Goal: Information Seeking & Learning: Learn about a topic

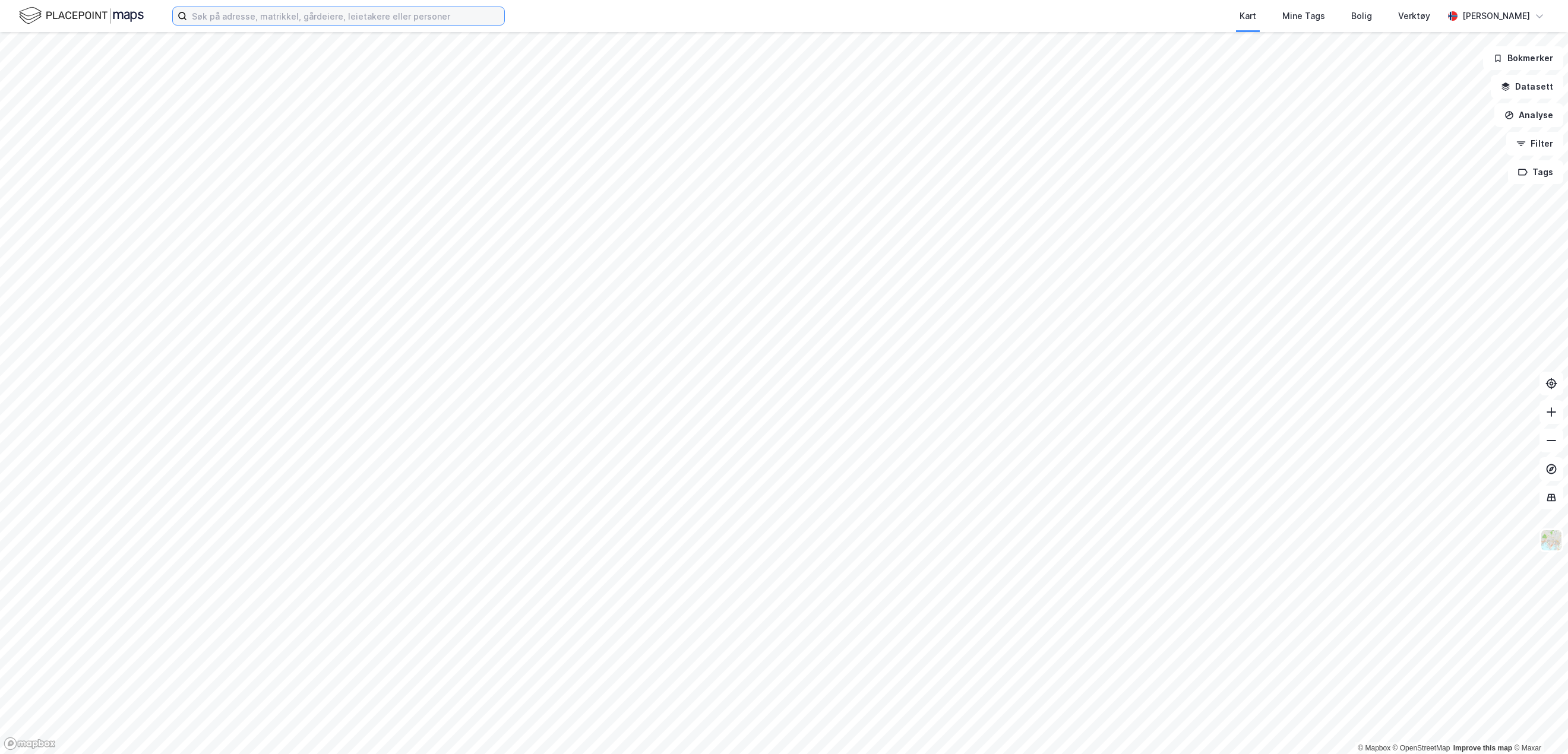
click at [314, 21] on input at bounding box center [345, 16] width 317 height 18
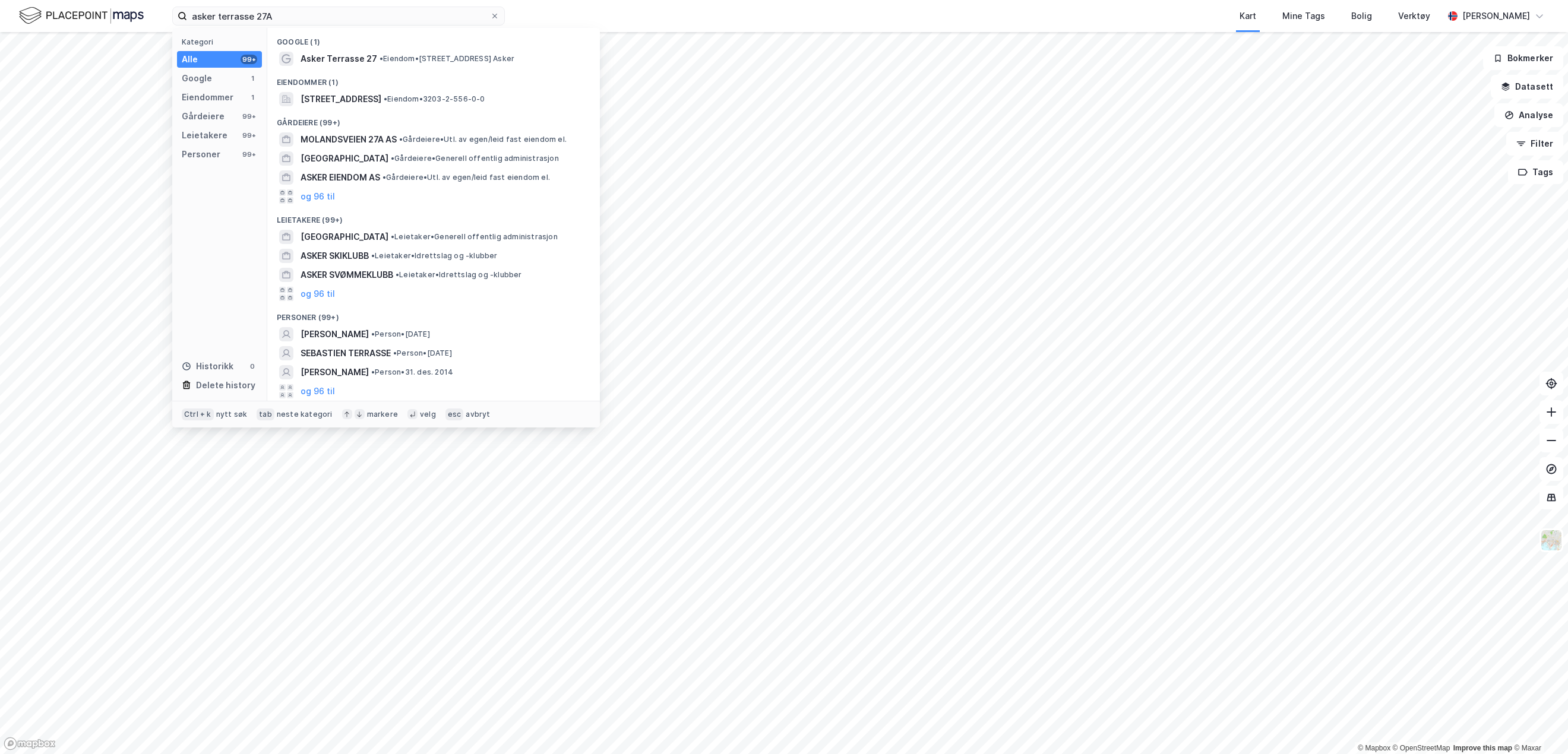
click at [374, 57] on div "Asker Terrasse 27 • Eiendom • [STREET_ADDRESS] Asker" at bounding box center [444, 58] width 287 height 14
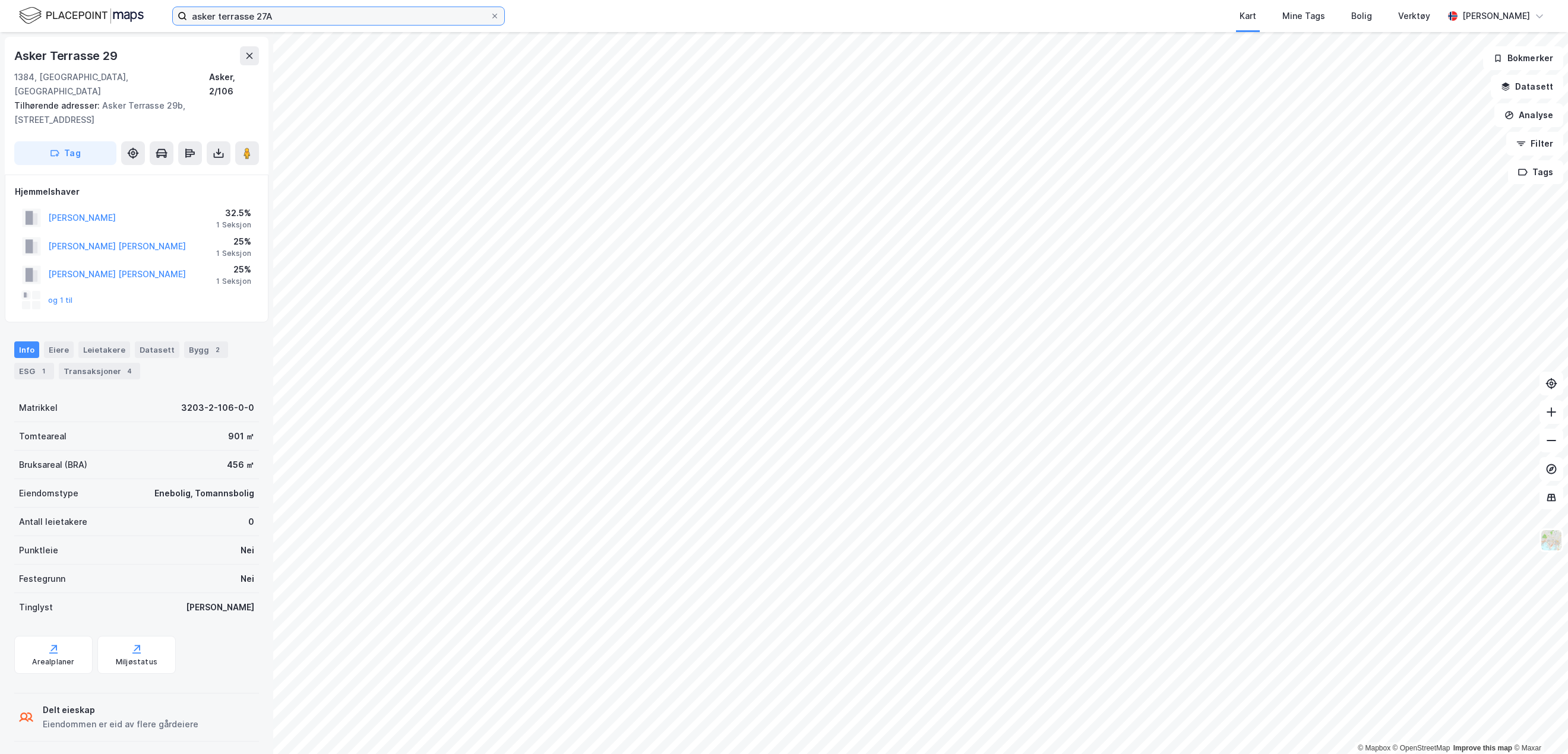
click at [416, 23] on input "asker terrasse 27A" at bounding box center [338, 16] width 303 height 18
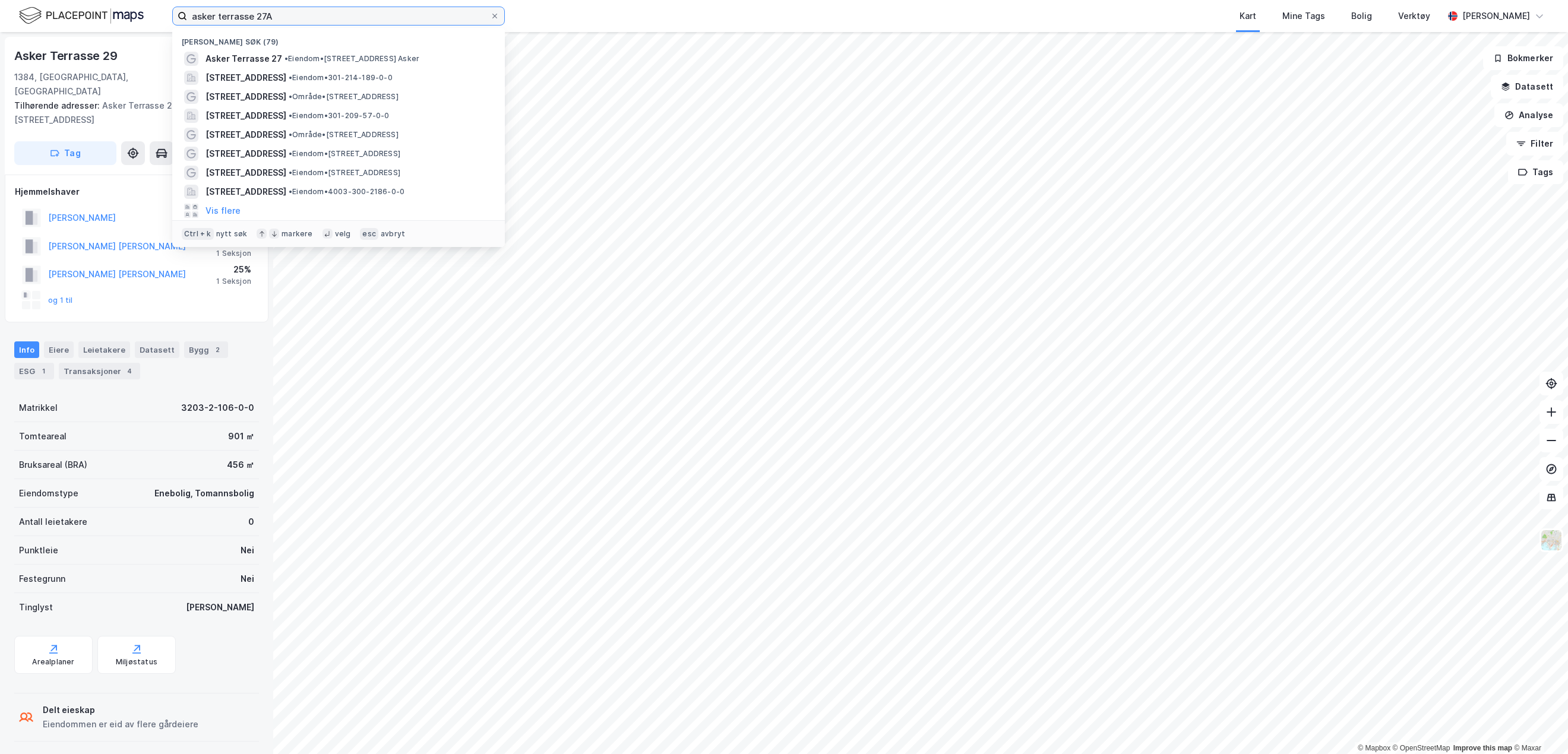
click at [410, 20] on input "asker terrasse 27A" at bounding box center [338, 16] width 303 height 18
click at [402, 20] on input "asker terrasse 27A" at bounding box center [338, 16] width 303 height 18
click at [403, 16] on input "asker terrasse 27A" at bounding box center [338, 16] width 303 height 18
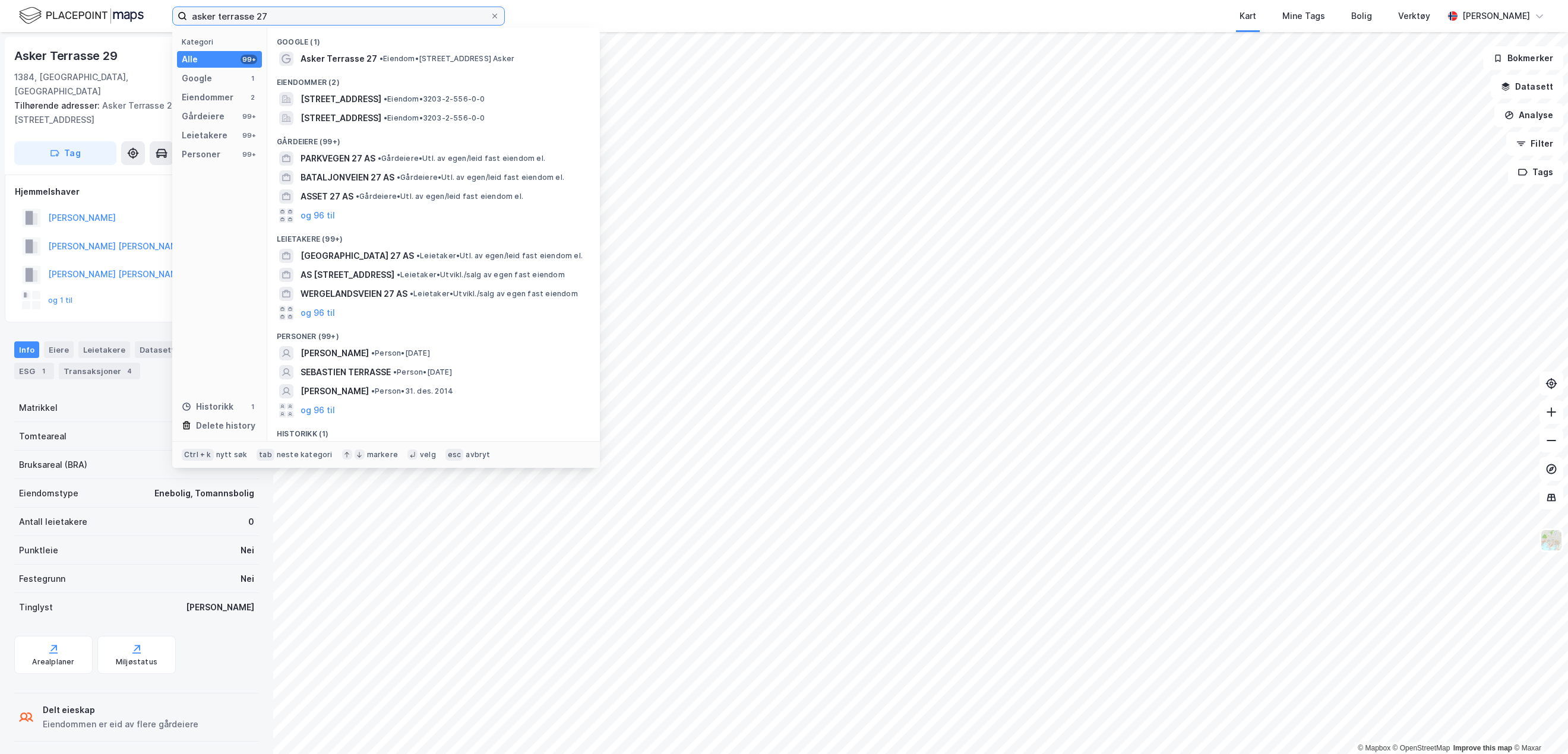
type input "asker terrasse 27"
click at [381, 97] on span "[STREET_ADDRESS]" at bounding box center [341, 99] width 81 height 14
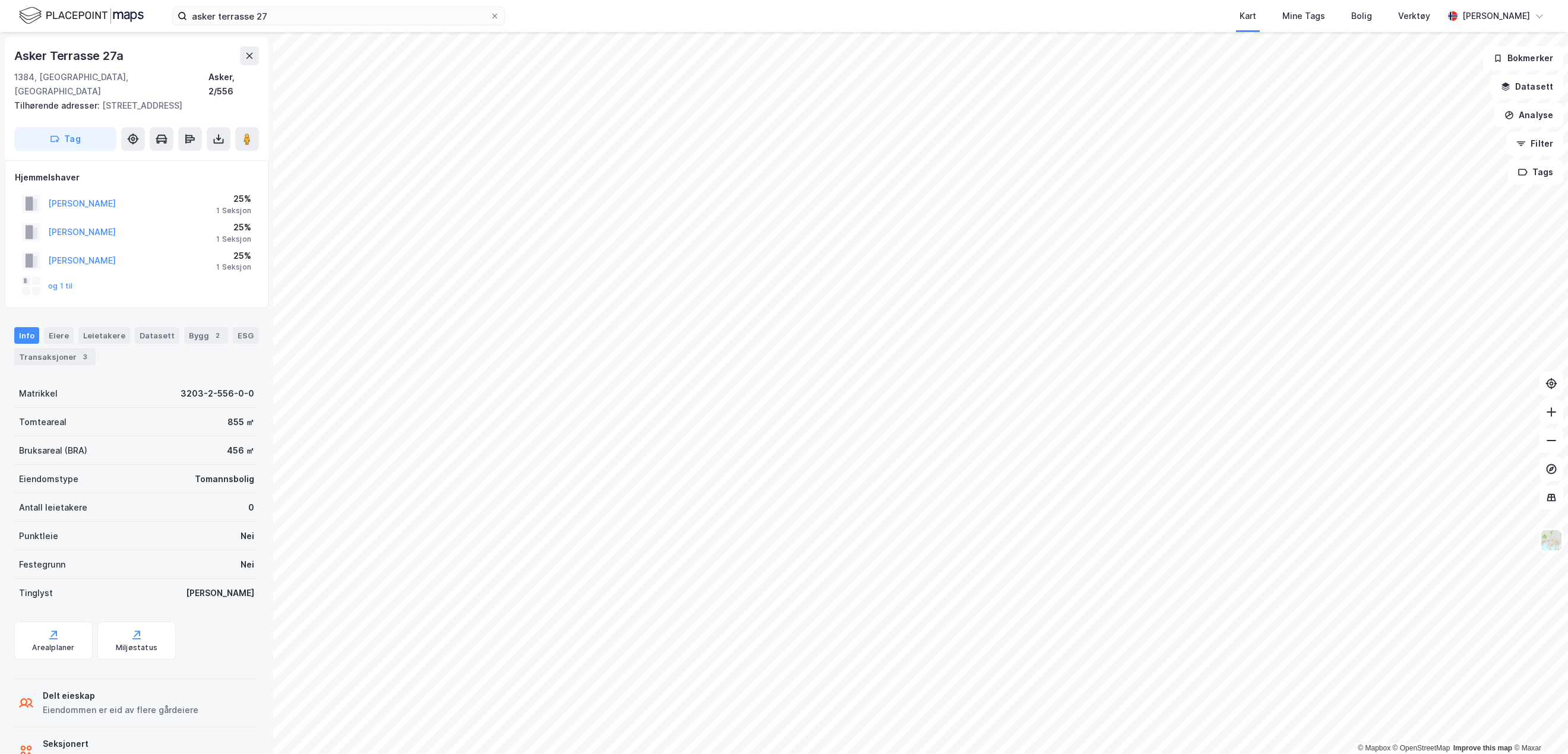
click at [63, 327] on div "Eiere" at bounding box center [58, 335] width 30 height 16
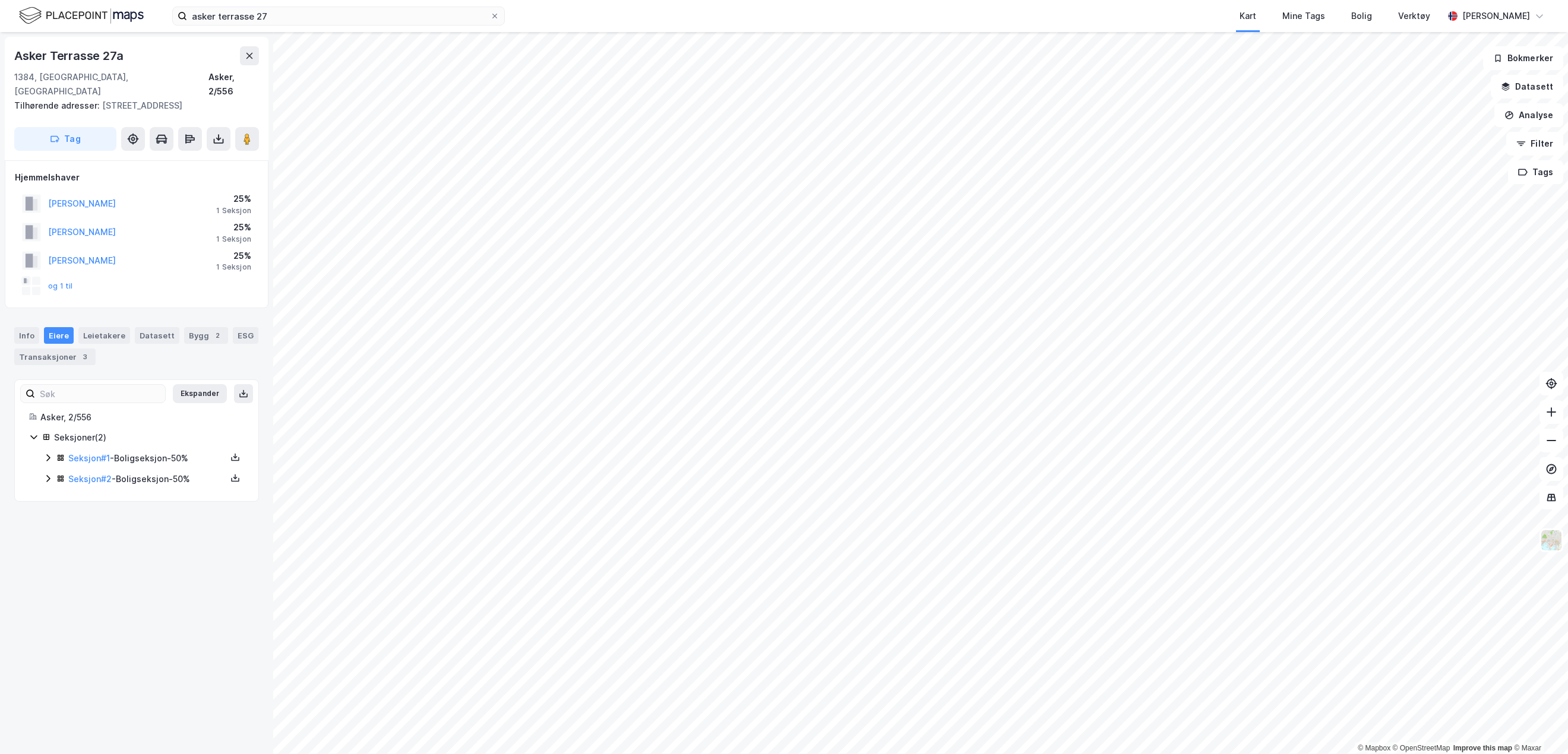
click at [44, 453] on icon at bounding box center [49, 458] width 10 height 10
click at [79, 351] on div "3" at bounding box center [85, 356] width 12 height 12
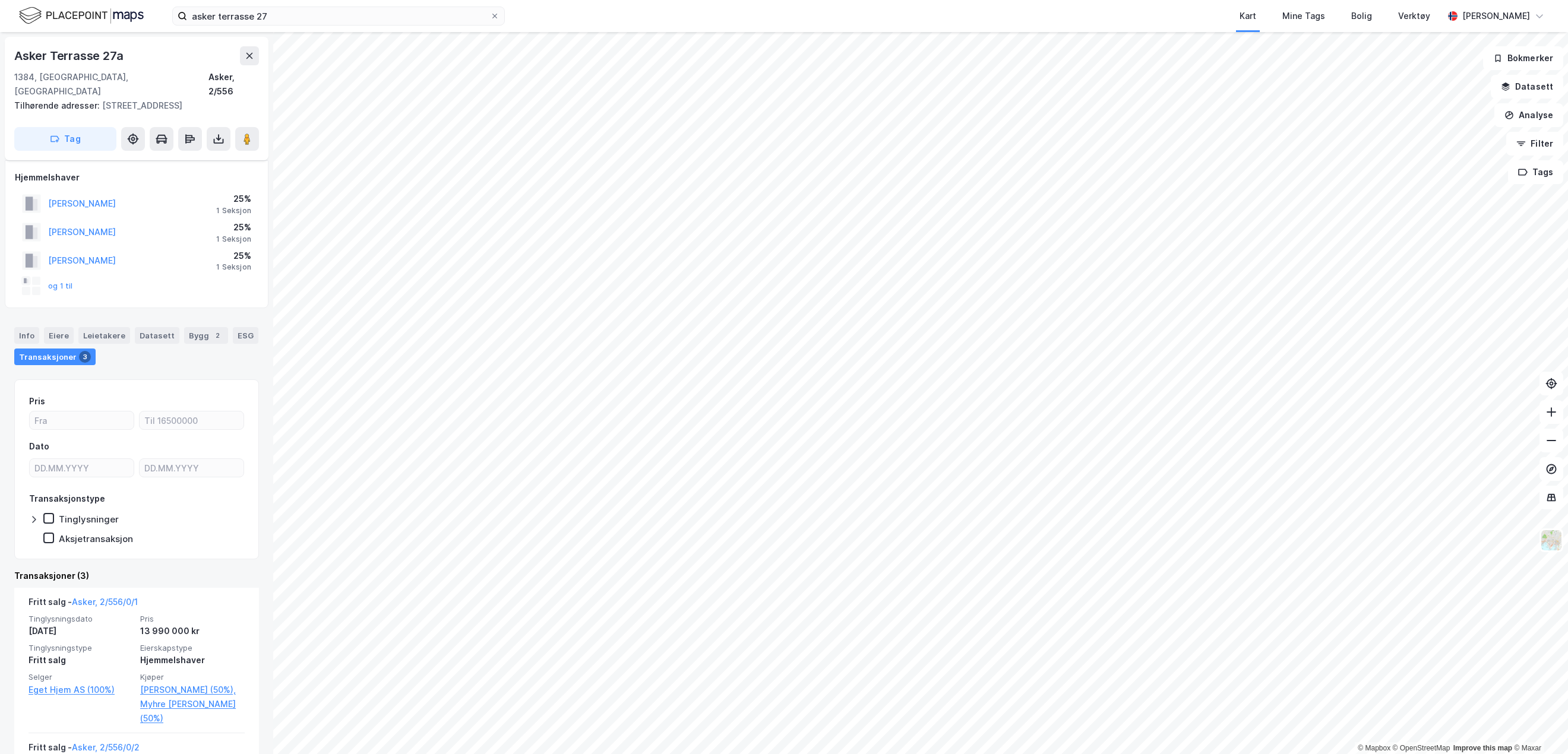
scroll to position [119, 0]
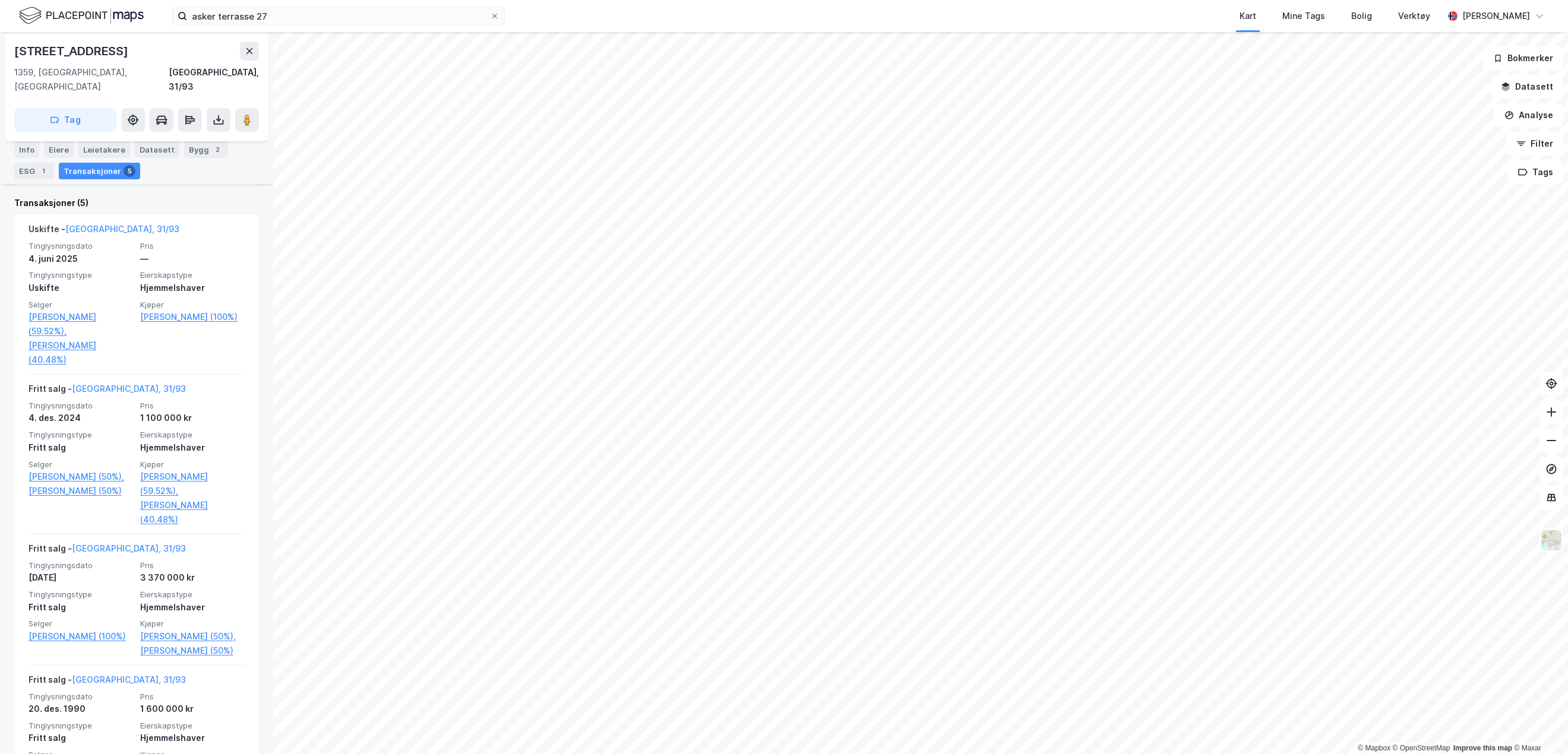
scroll to position [195, 0]
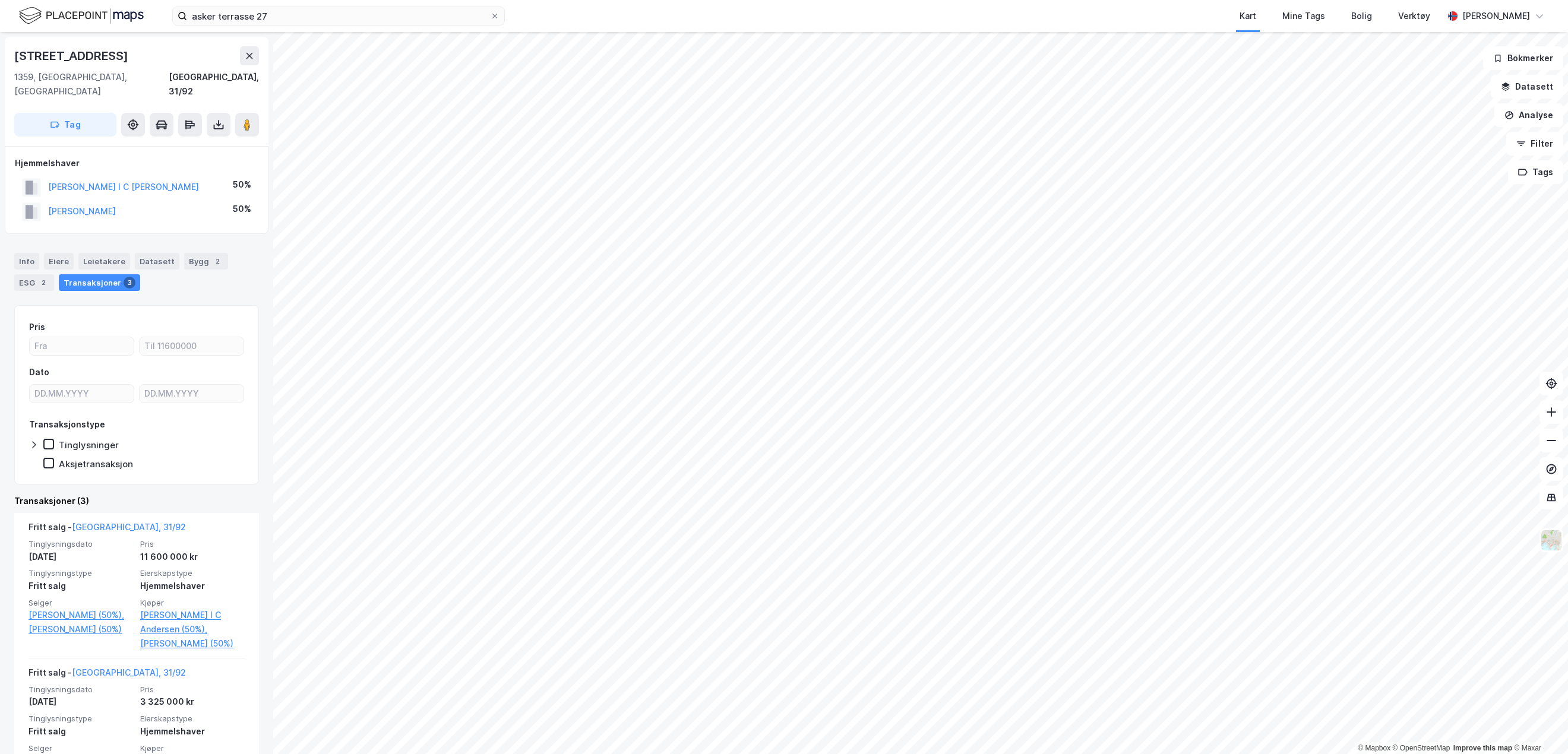
click at [23, 253] on div "Info" at bounding box center [26, 261] width 25 height 16
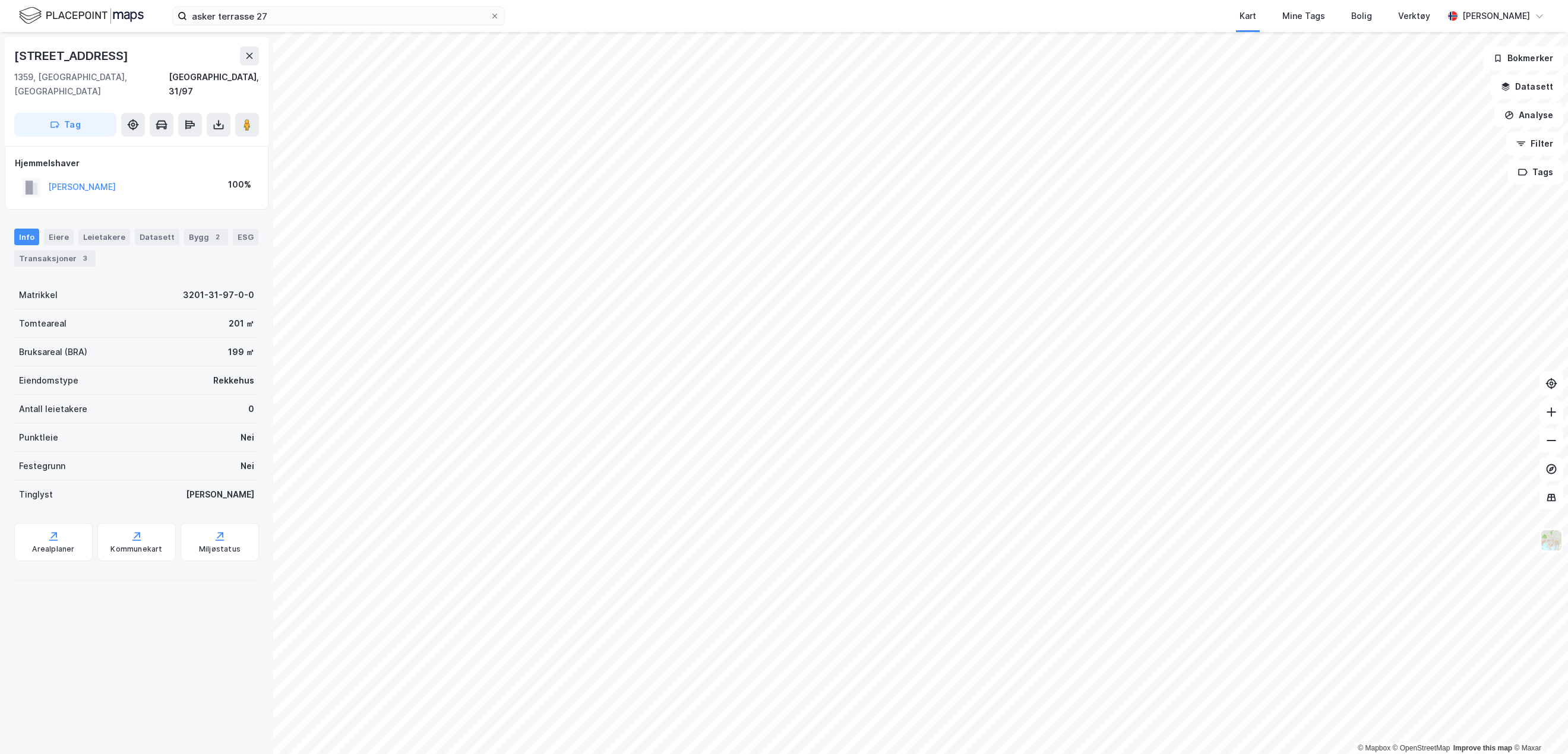
click at [77, 251] on div "Transaksjoner 3" at bounding box center [54, 258] width 82 height 16
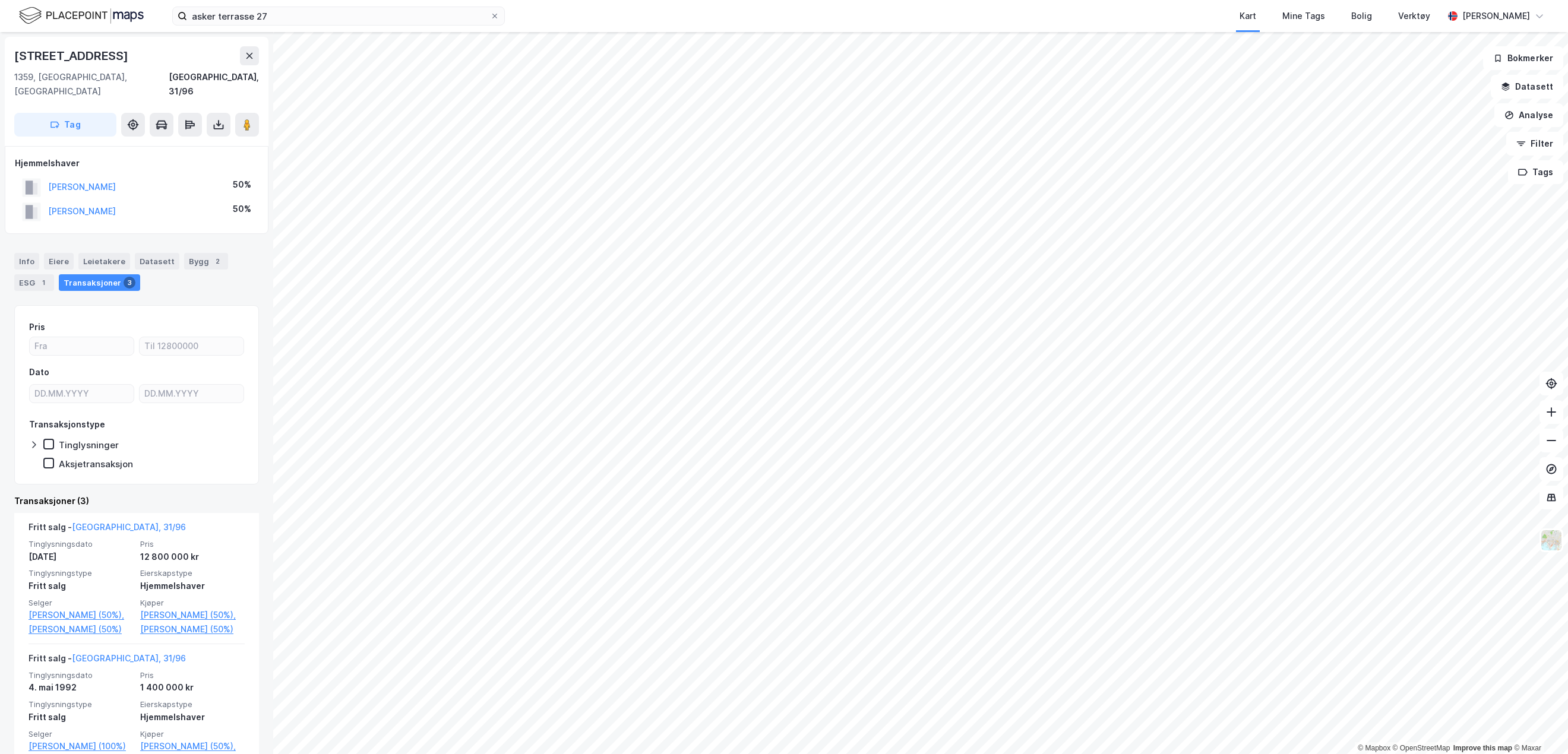
click at [29, 253] on div "Info" at bounding box center [26, 261] width 25 height 16
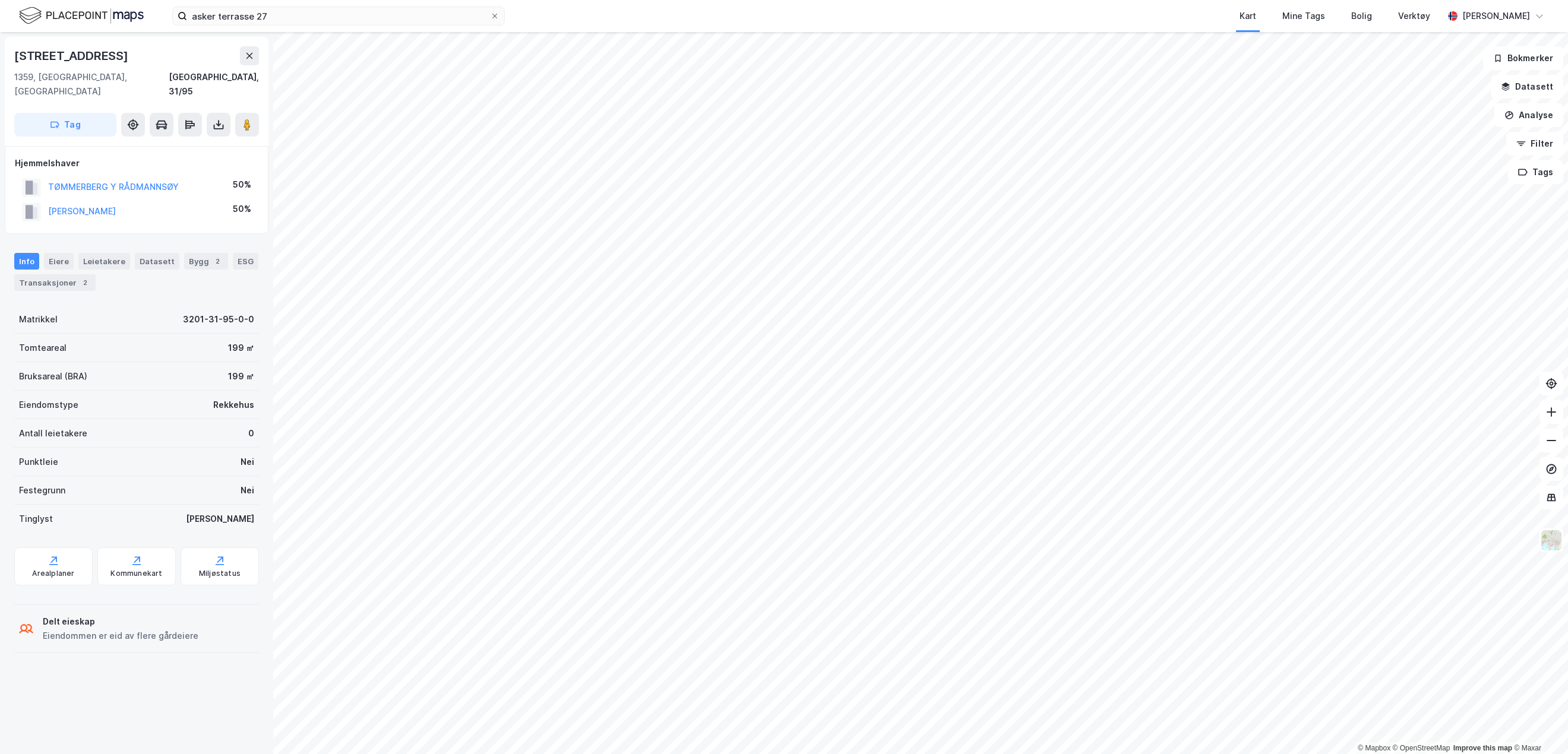
click at [54, 253] on div "Eiere" at bounding box center [58, 261] width 30 height 16
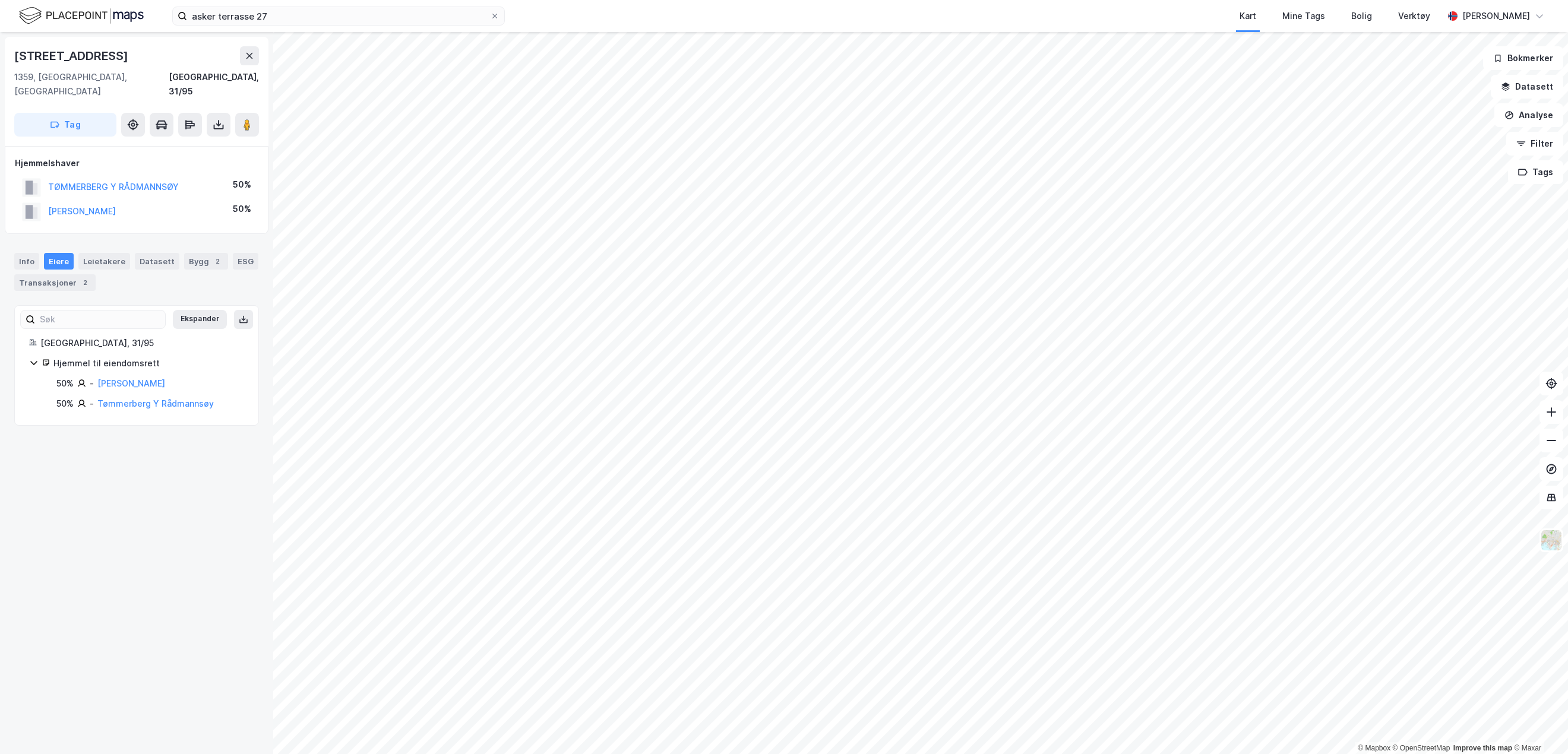
click at [82, 277] on div "2" at bounding box center [85, 282] width 12 height 12
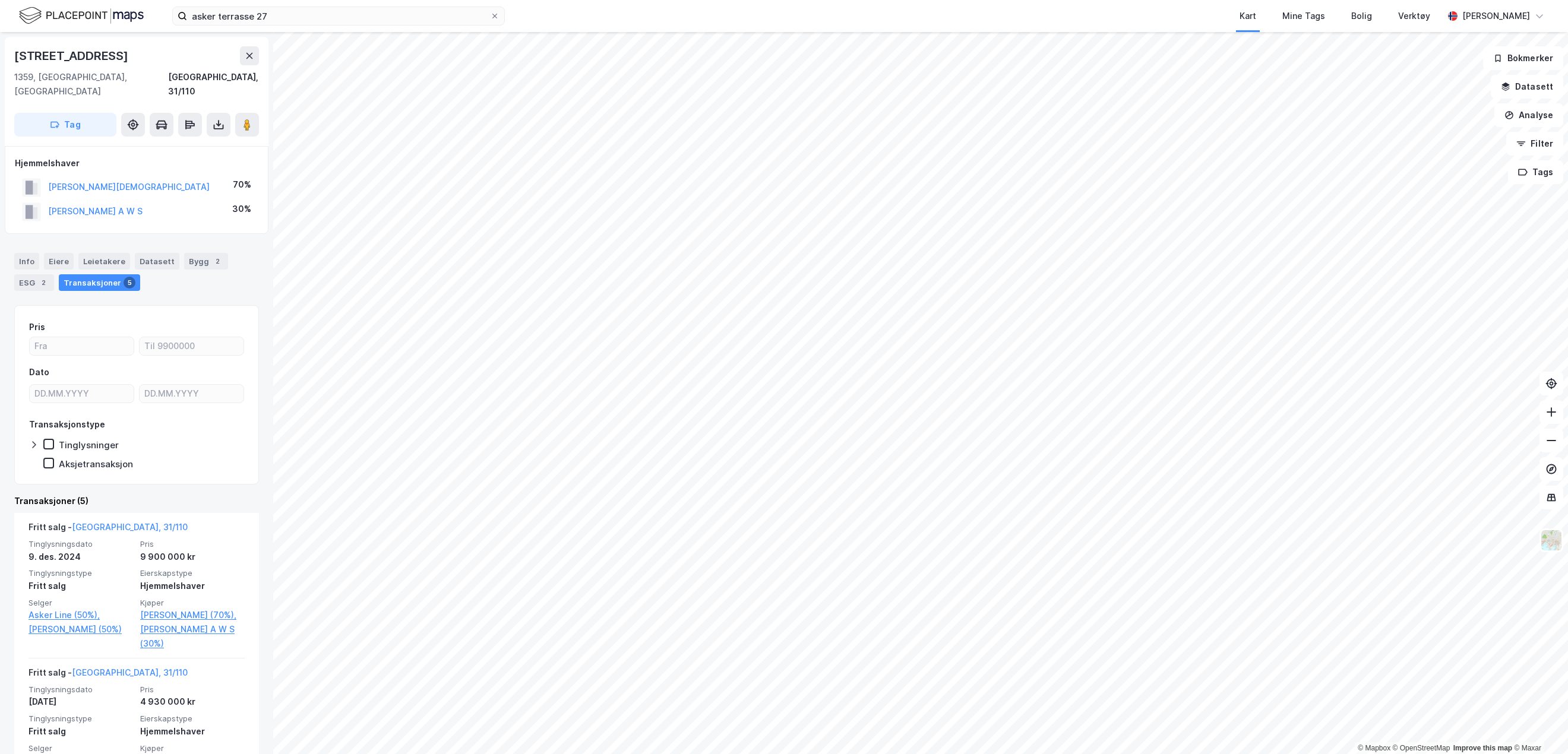
click at [32, 253] on div "Info" at bounding box center [26, 261] width 25 height 16
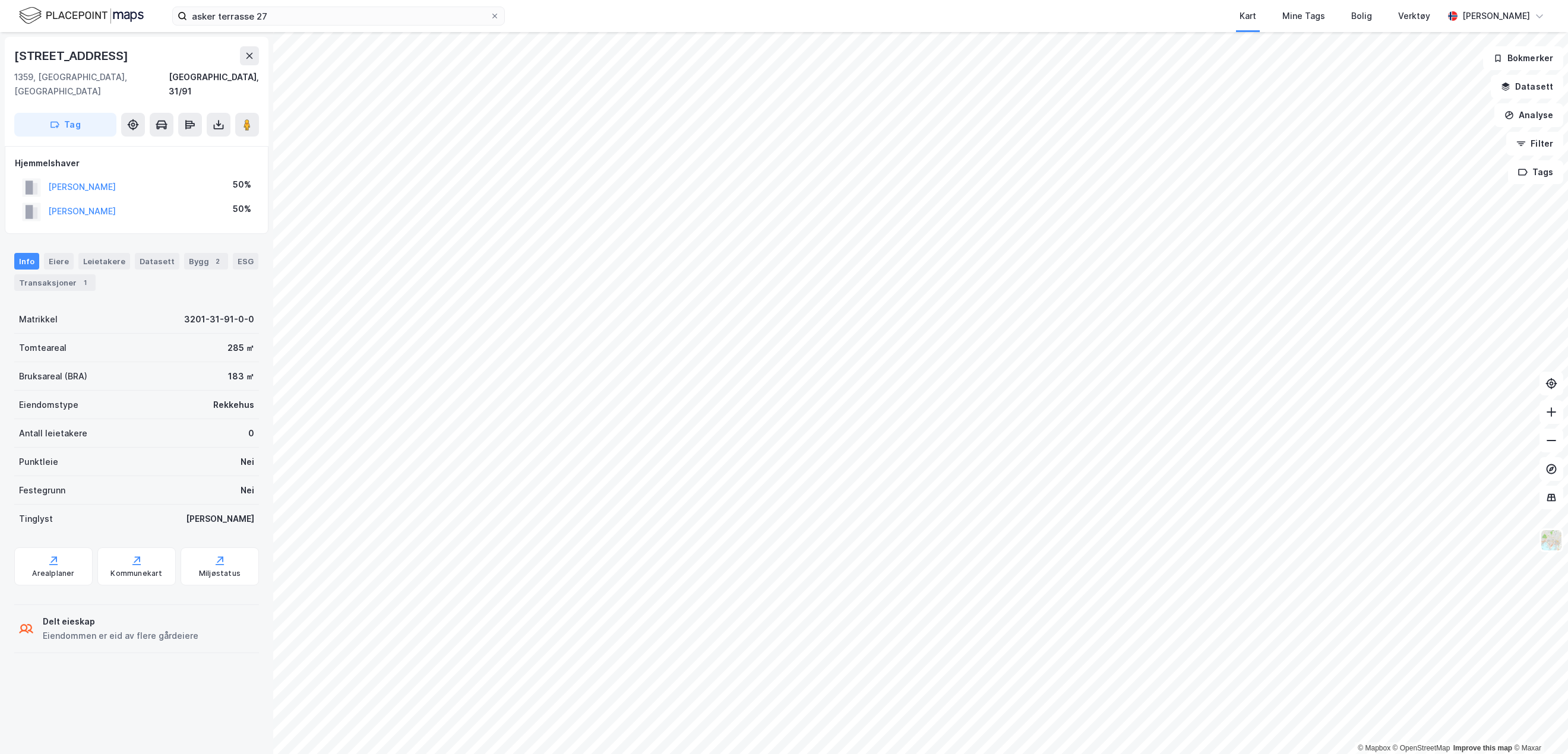
click at [79, 277] on div "1" at bounding box center [85, 282] width 12 height 12
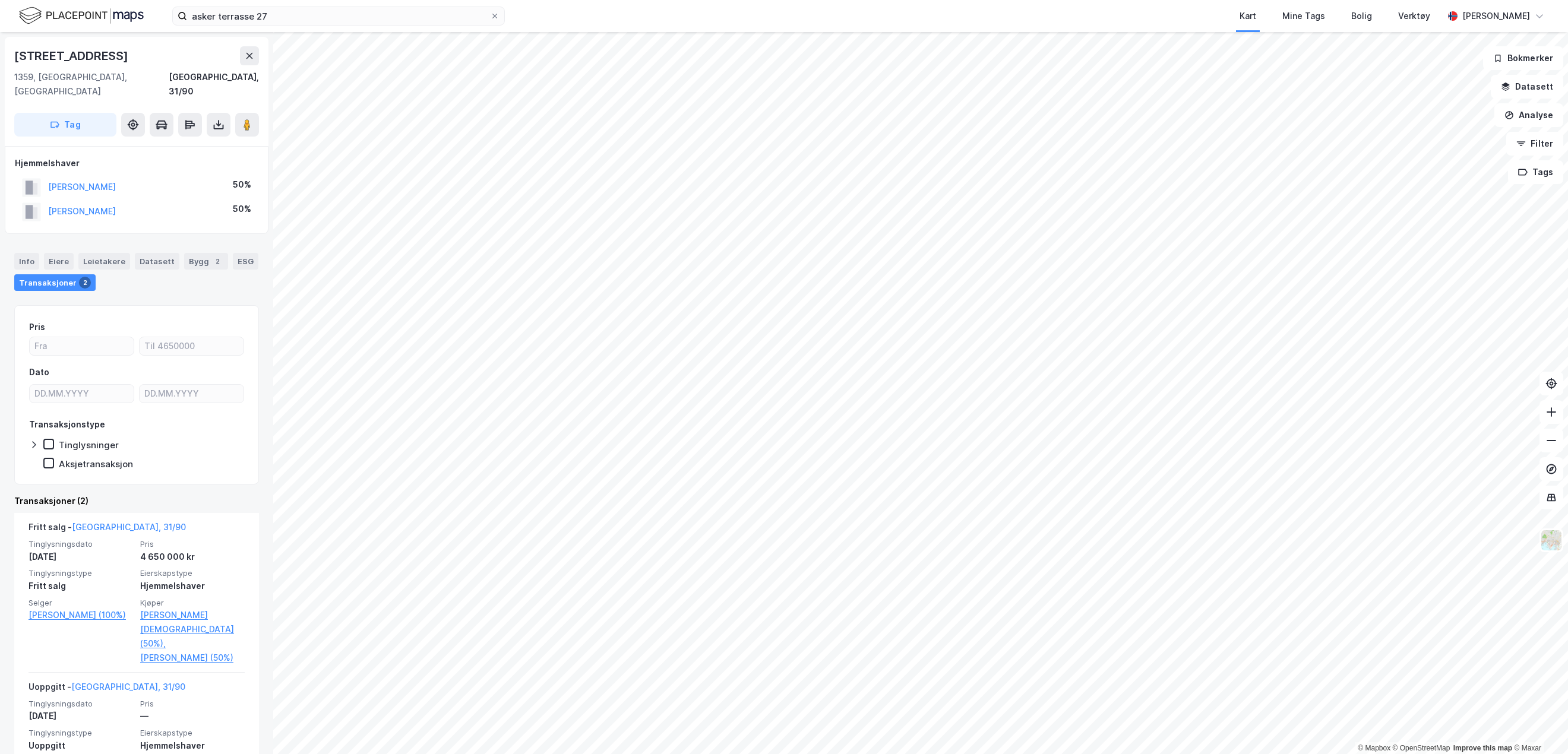
click at [24, 253] on div "Info" at bounding box center [26, 261] width 25 height 16
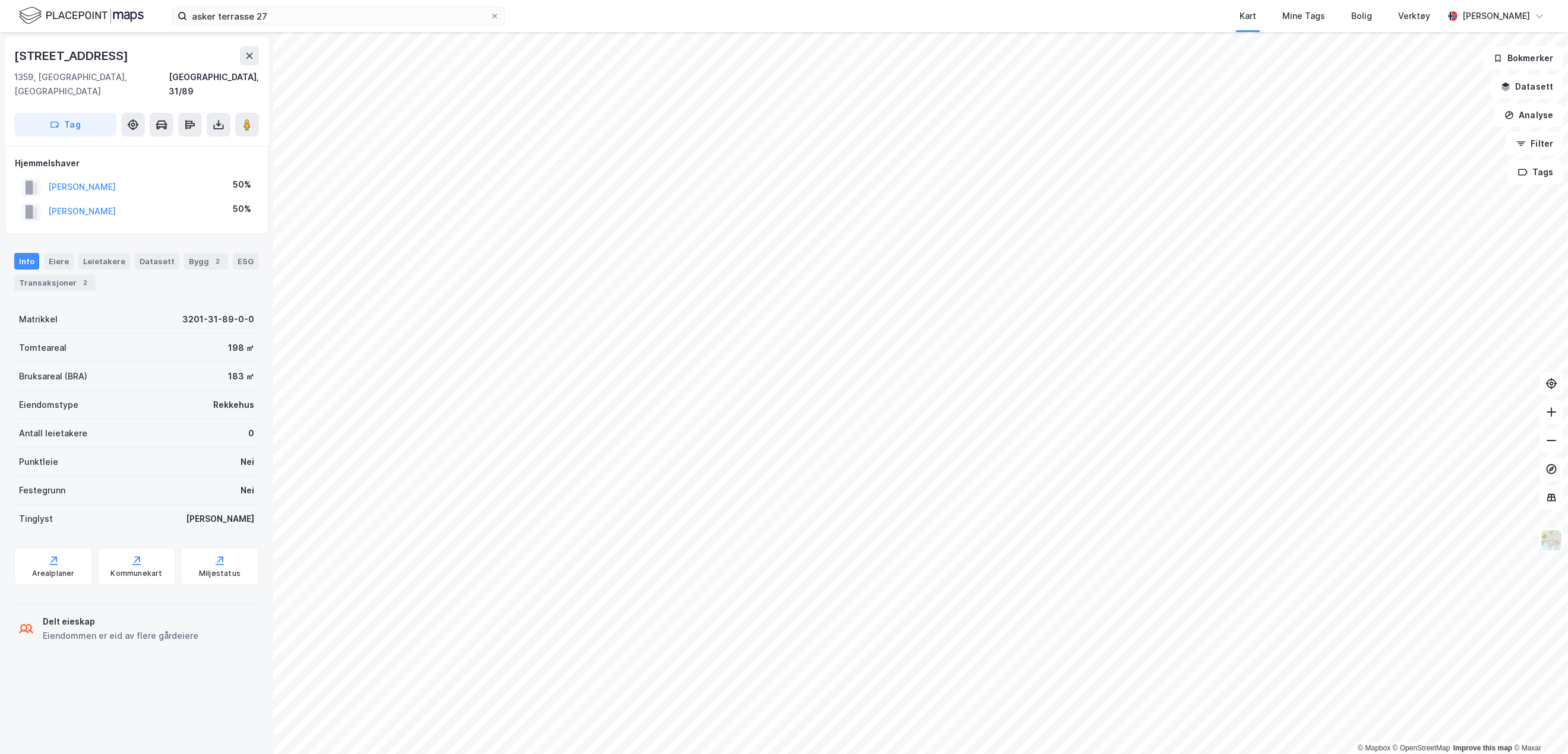
click at [63, 274] on div "Transaksjoner 2" at bounding box center [54, 282] width 82 height 16
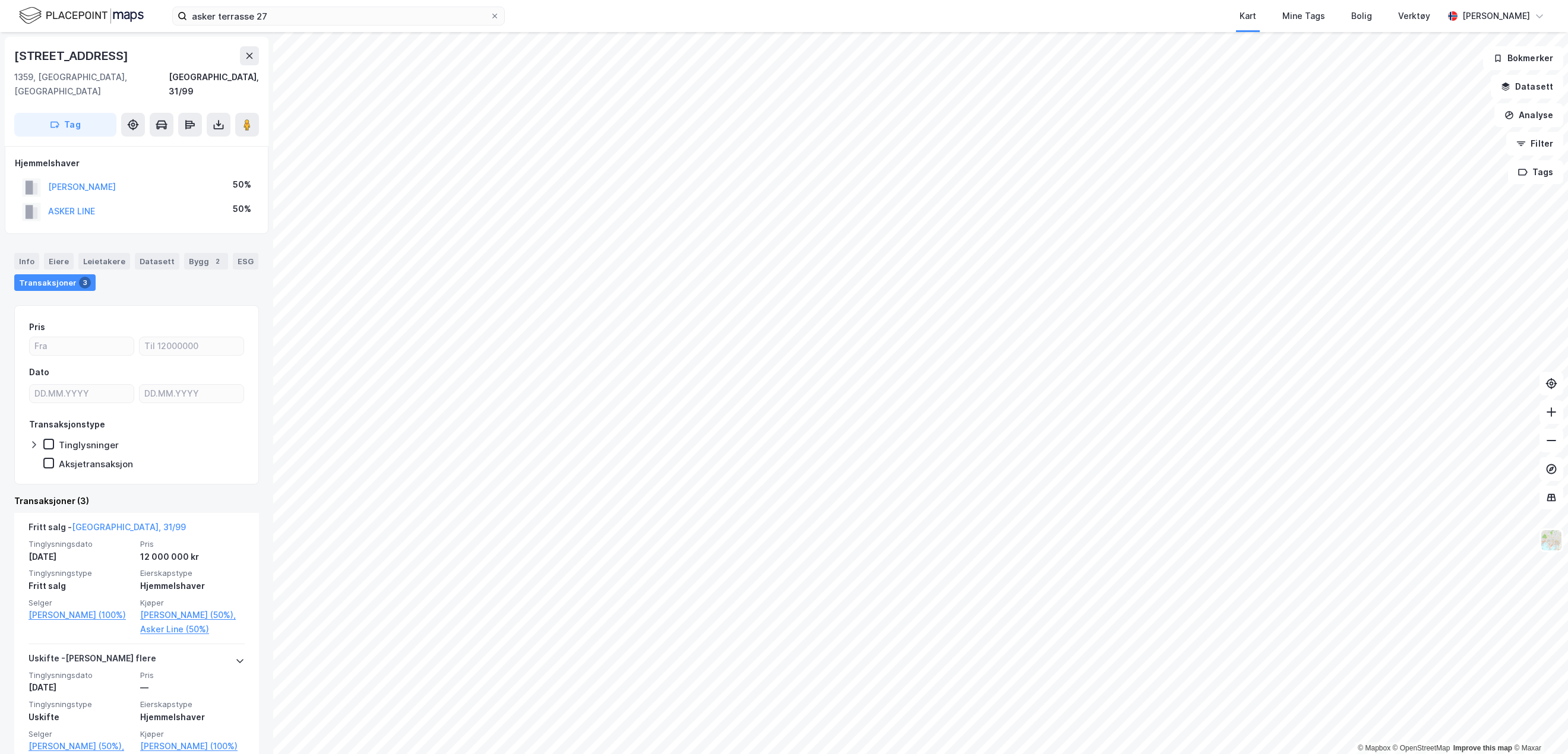
click at [25, 253] on div "Info" at bounding box center [26, 261] width 25 height 16
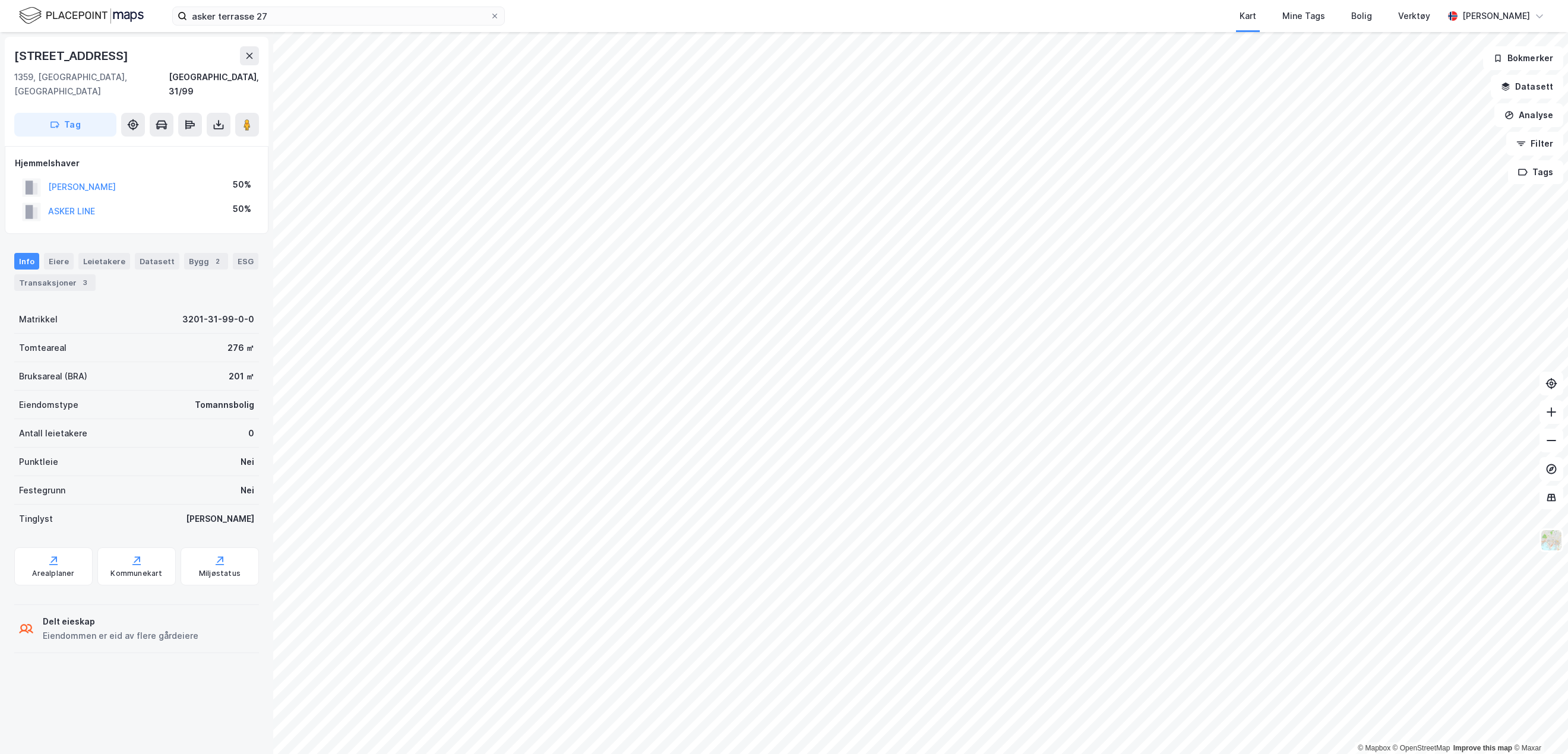
click at [73, 253] on div "Info [PERSON_NAME] Datasett Bygg 2 ESG Transaksjoner 3" at bounding box center [136, 272] width 245 height 38
click at [58, 253] on div "Eiere" at bounding box center [58, 261] width 30 height 16
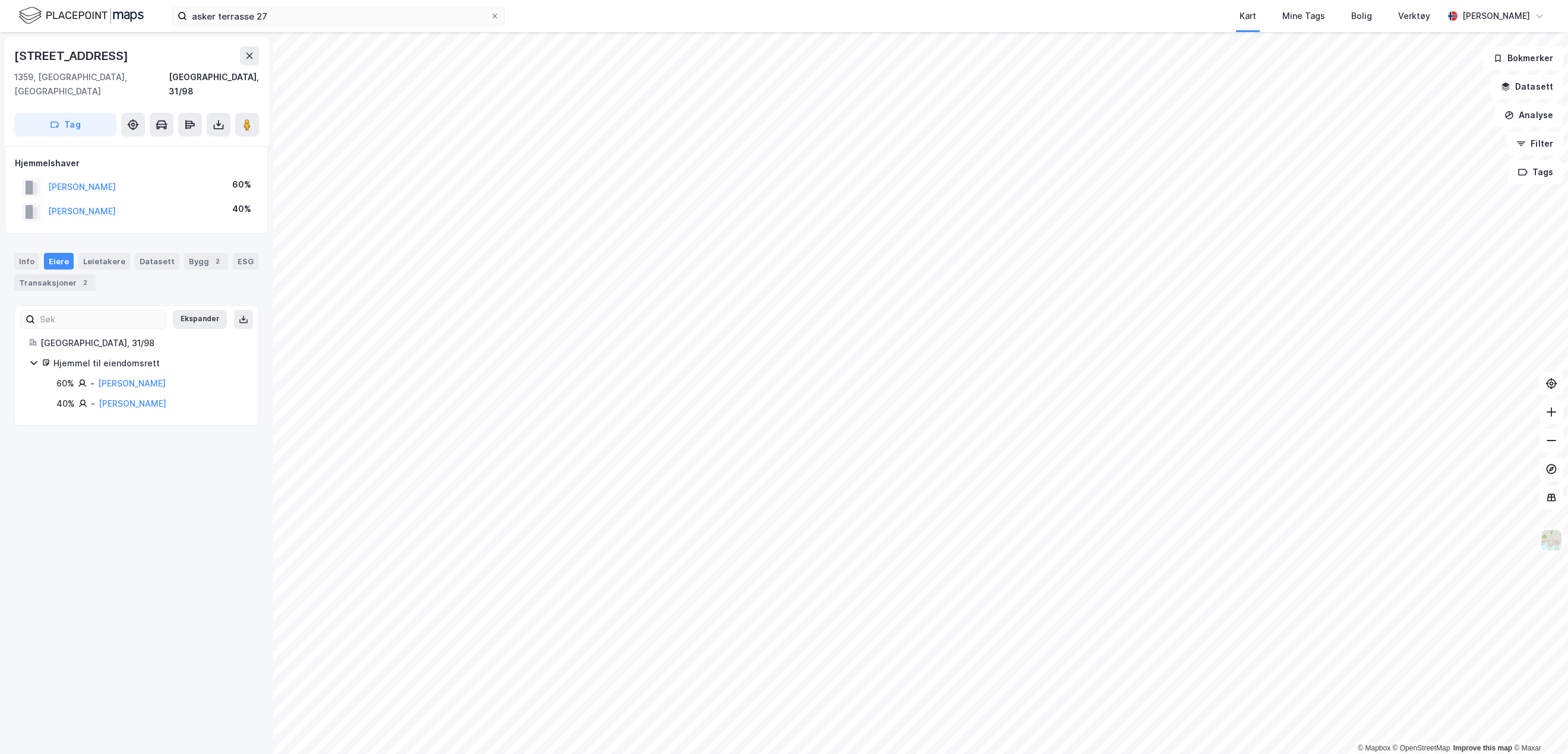
click at [26, 253] on div "Info" at bounding box center [26, 261] width 25 height 16
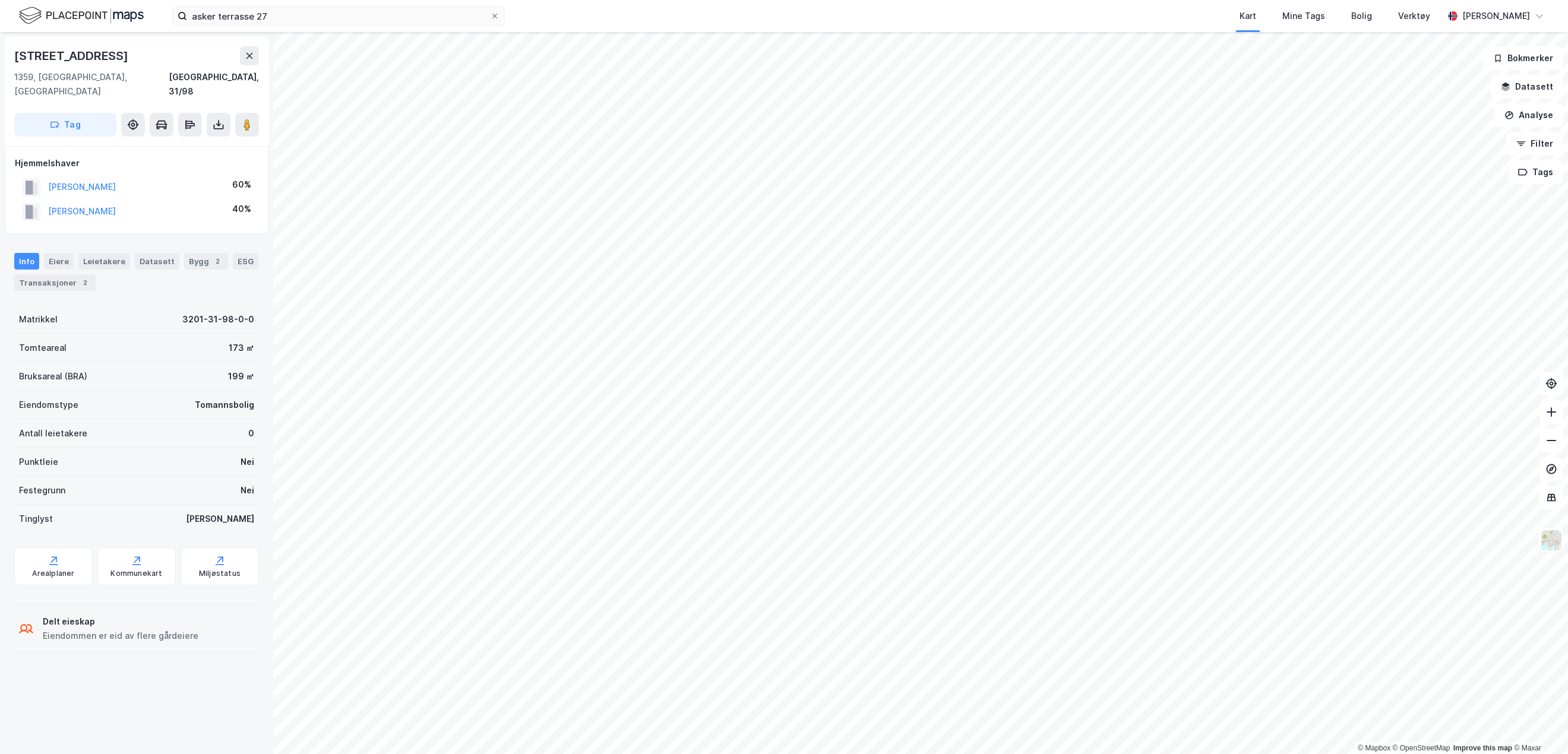
click at [35, 274] on div "Transaksjoner 2" at bounding box center [54, 282] width 82 height 16
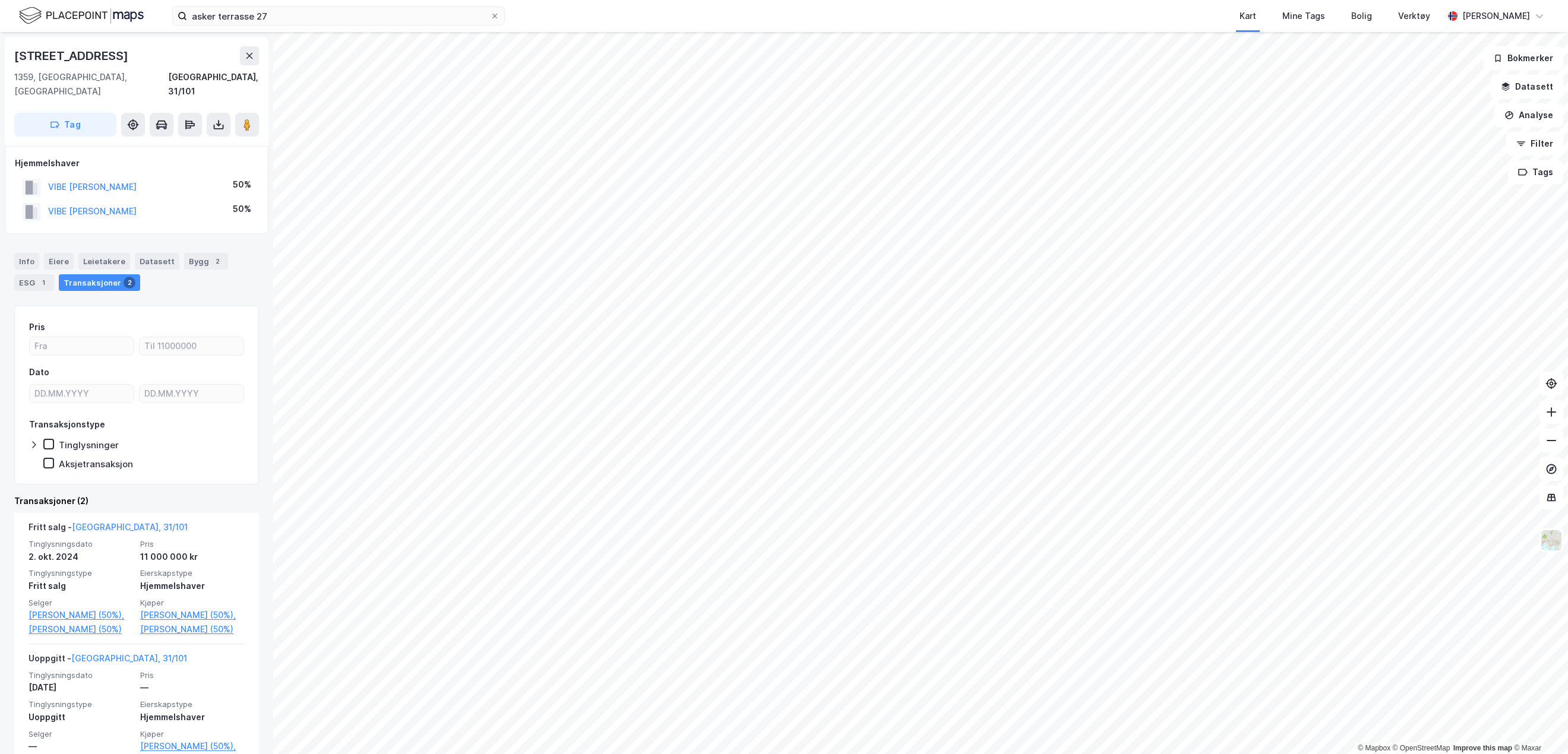
click at [30, 253] on div "Info" at bounding box center [26, 261] width 25 height 16
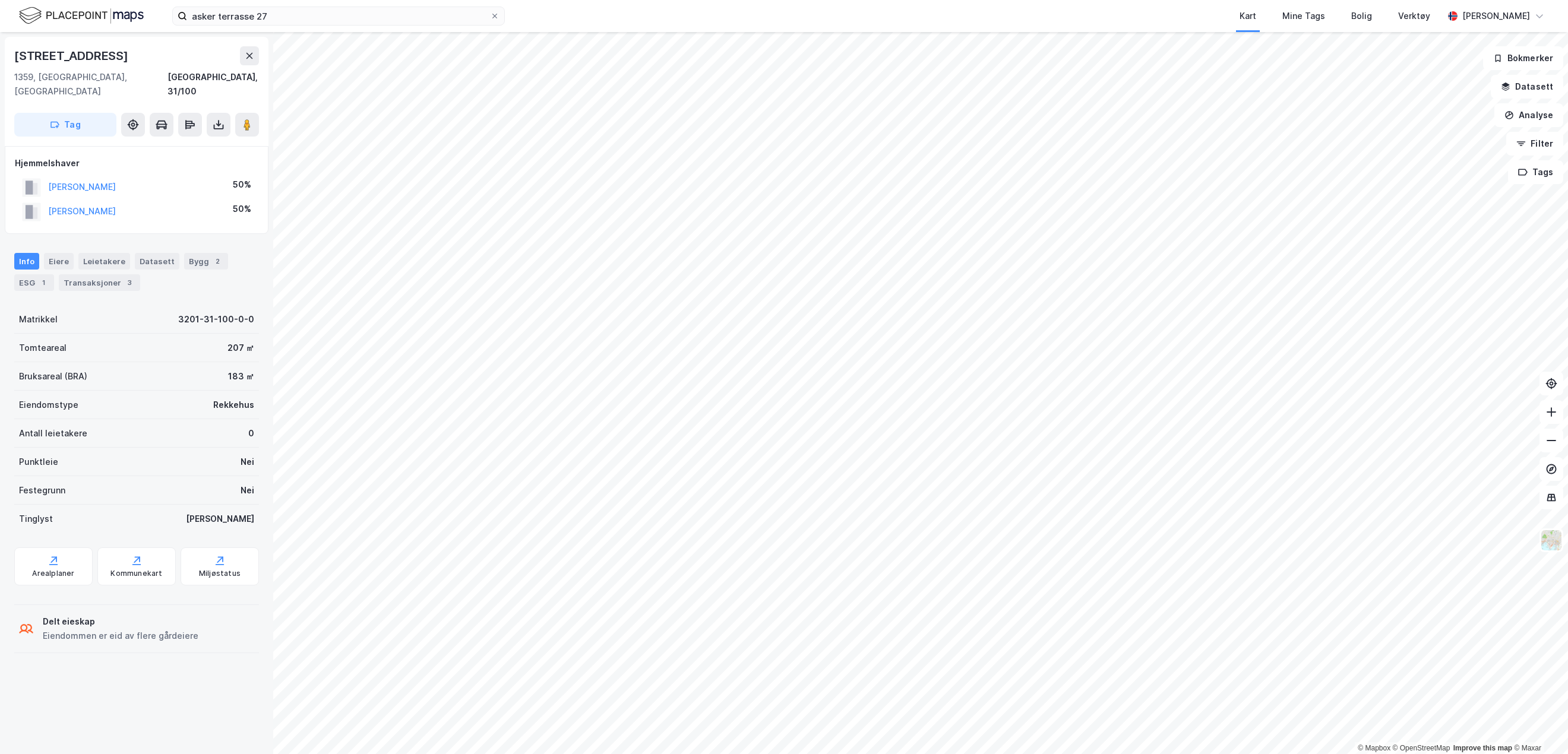
click at [52, 253] on div "Eiere" at bounding box center [58, 261] width 30 height 16
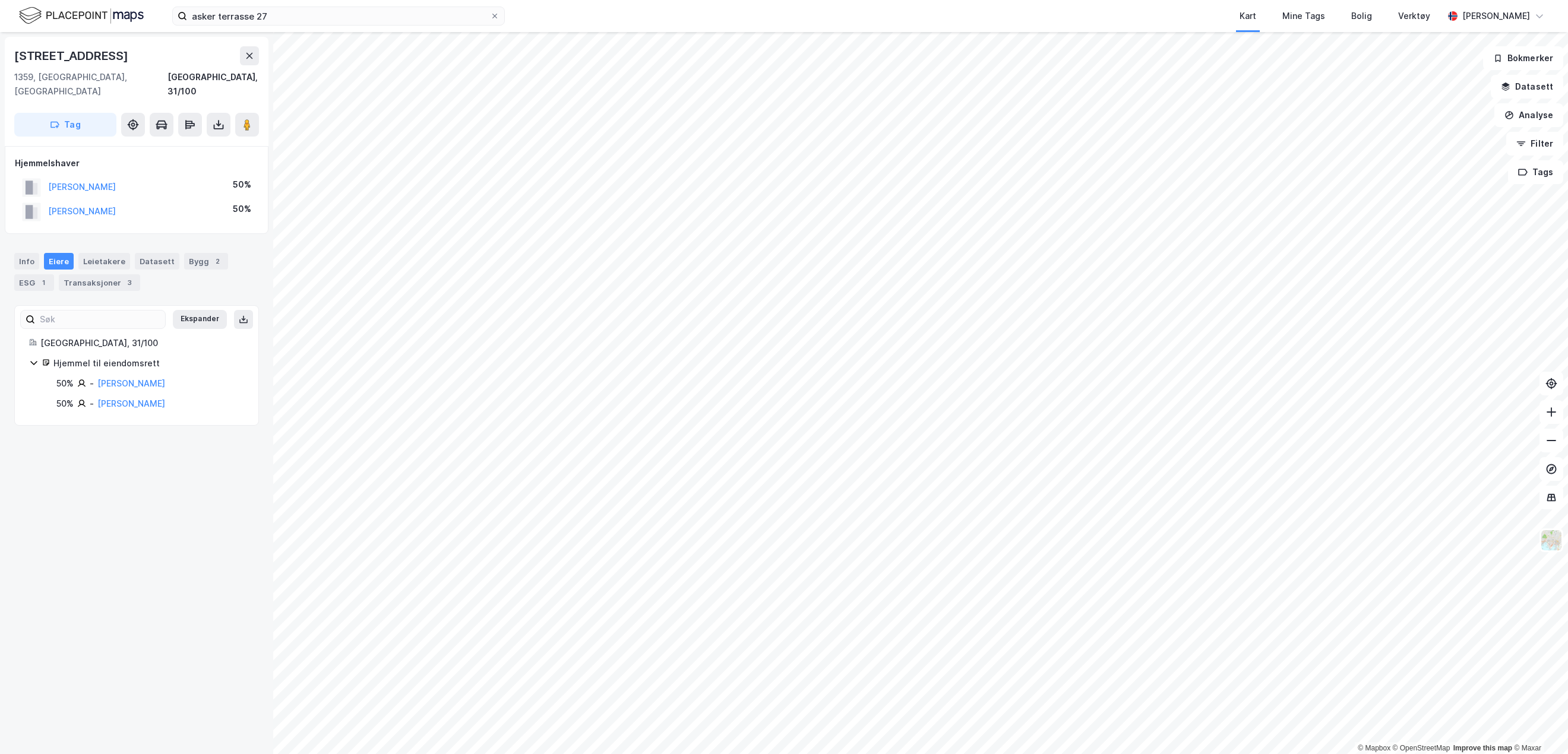
click at [83, 274] on div "Transaksjoner 3" at bounding box center [99, 282] width 82 height 16
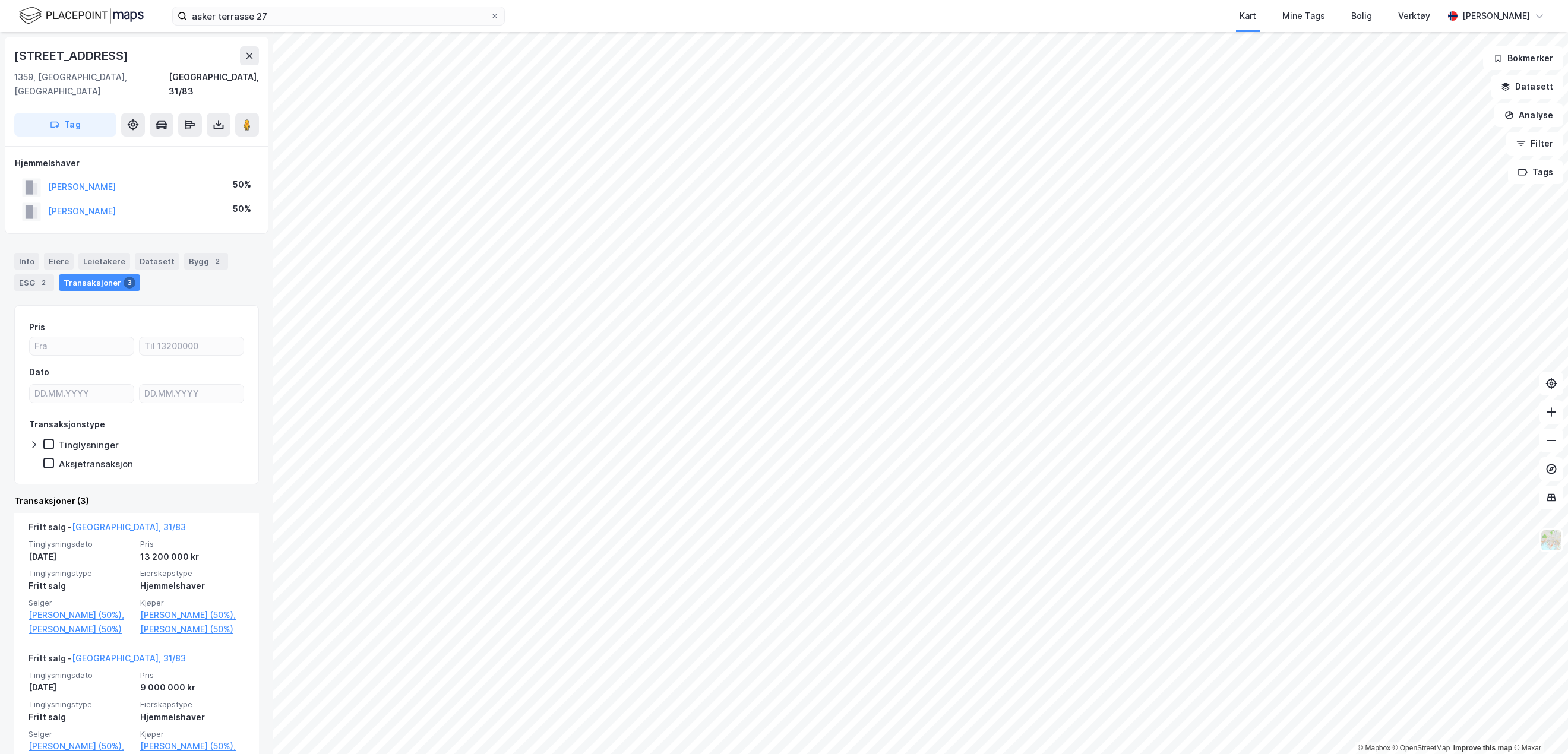
click at [27, 253] on div "Info" at bounding box center [26, 261] width 25 height 16
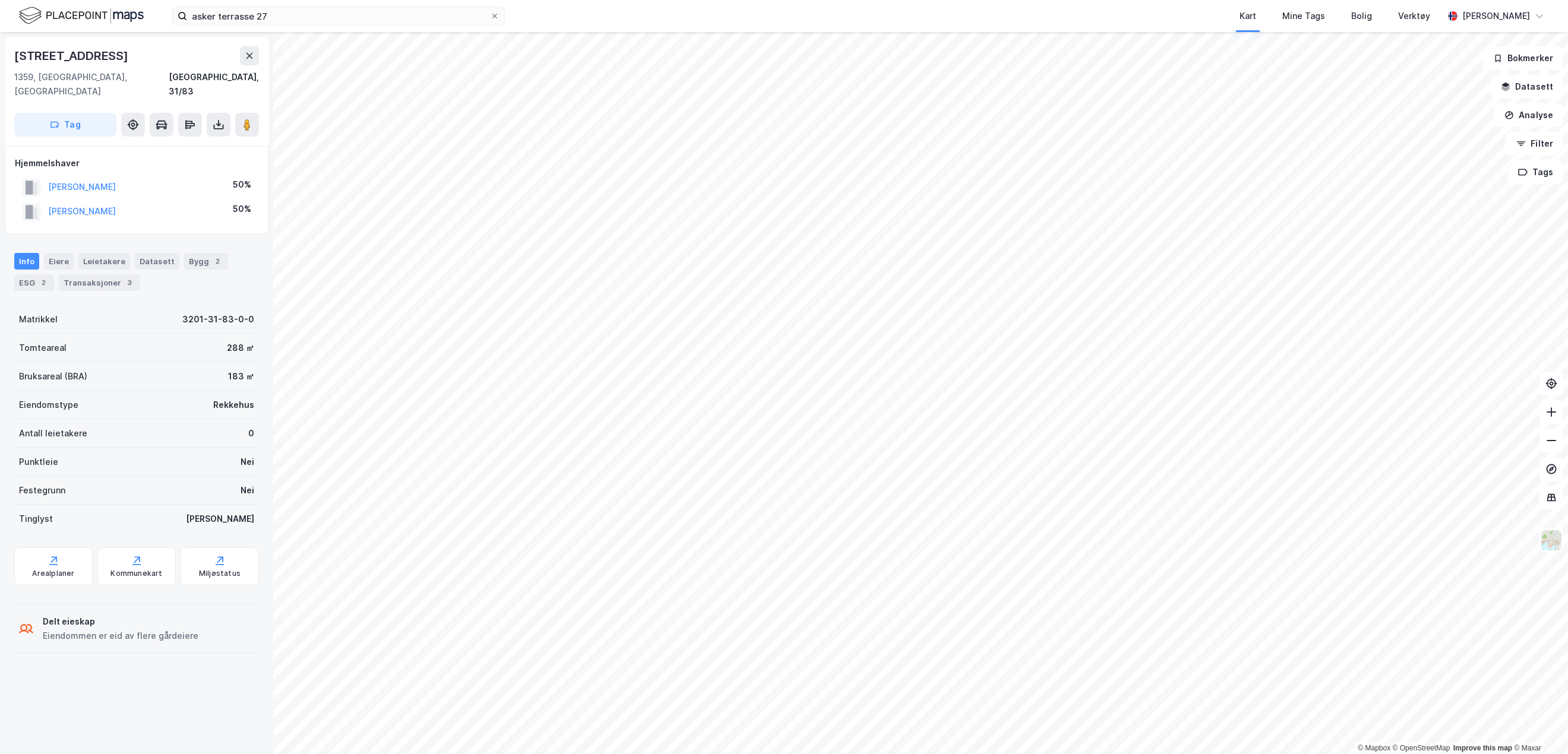
click at [58, 253] on div "Eiere" at bounding box center [58, 261] width 30 height 16
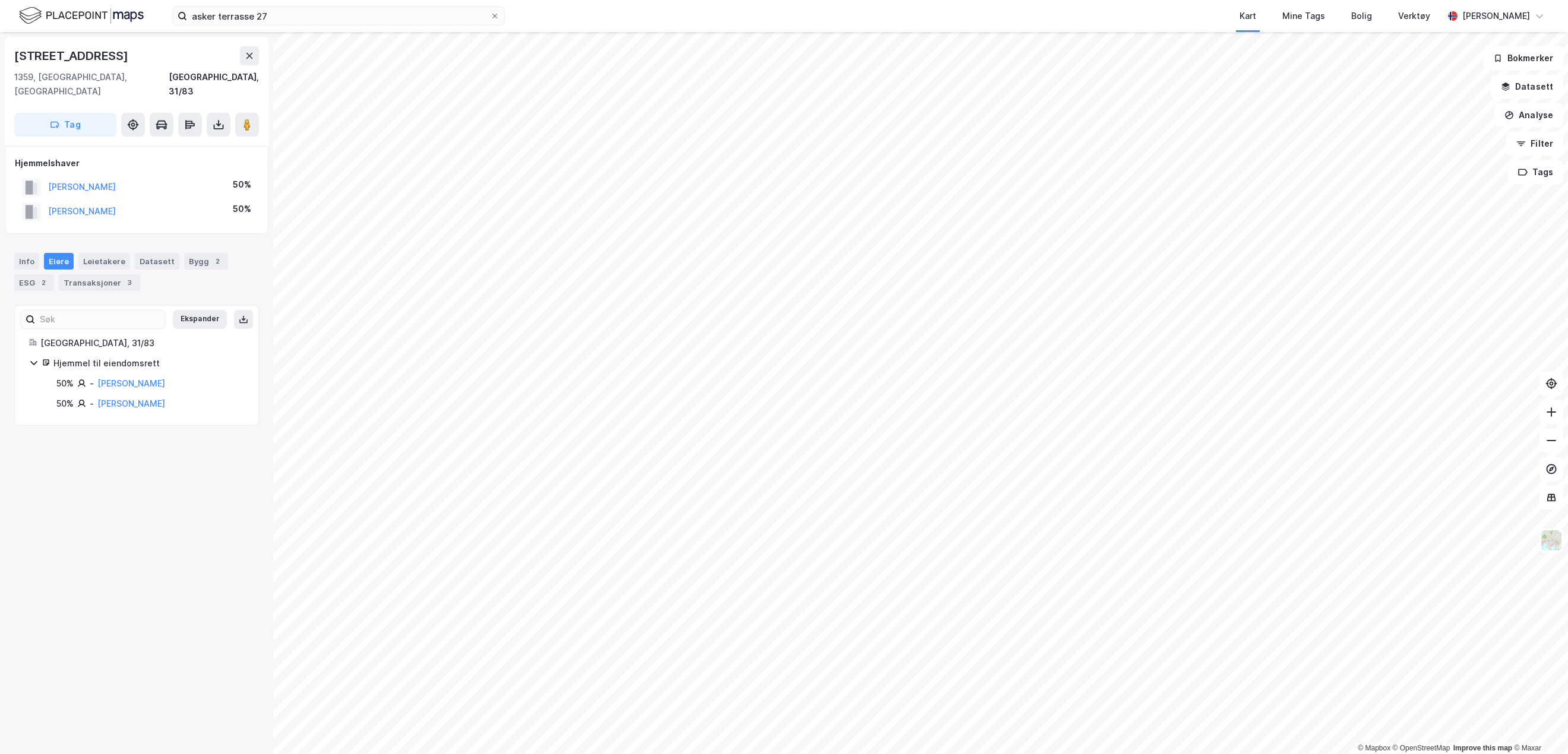
click at [86, 274] on div "Transaksjoner 3" at bounding box center [99, 282] width 82 height 16
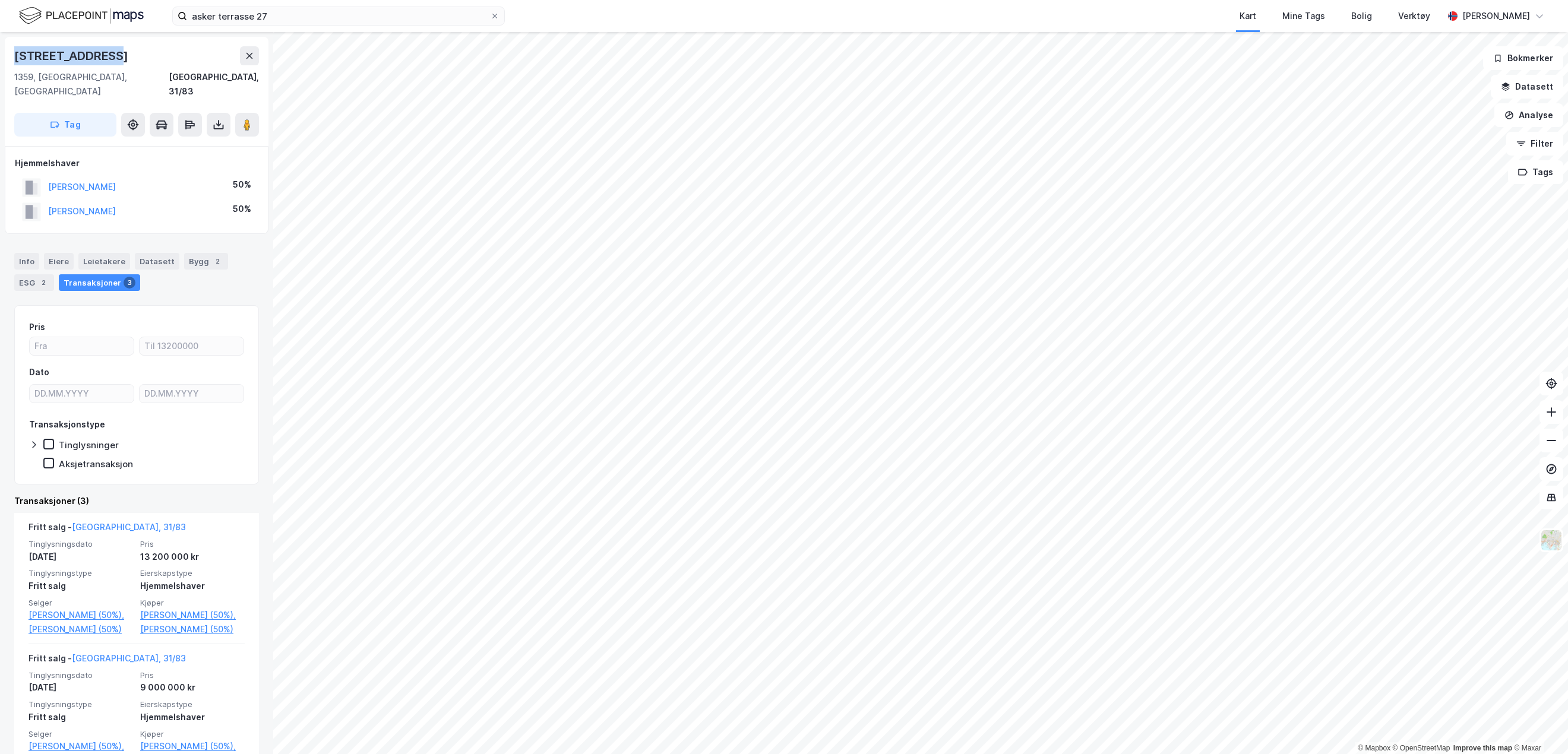
drag, startPoint x: 117, startPoint y: 65, endPoint x: 14, endPoint y: 51, distance: 103.9
click at [14, 51] on div "[STREET_ADDRESS]" at bounding box center [136, 55] width 245 height 19
click at [0, 0] on button "[PERSON_NAME]" at bounding box center [0, 0] width 0 height 0
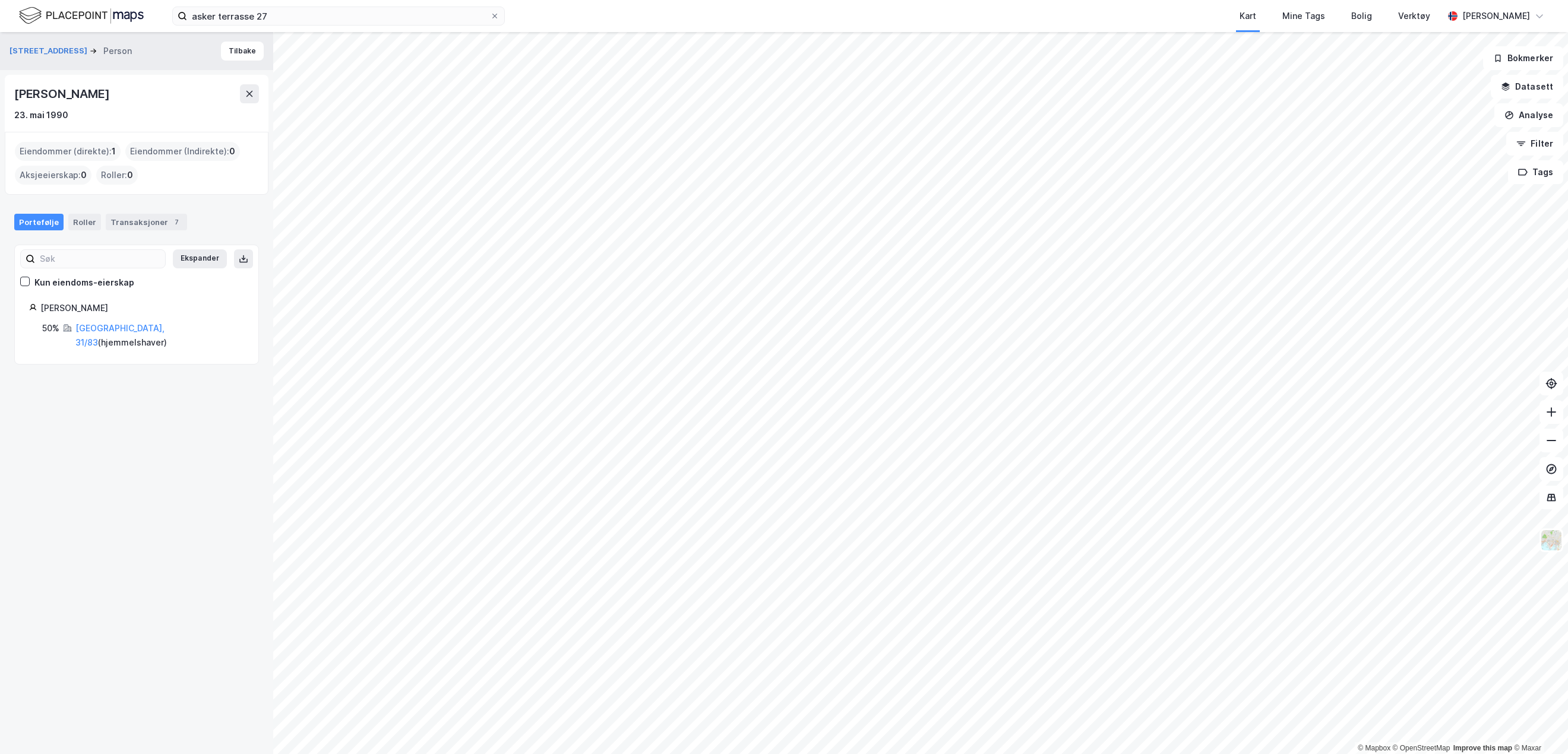
click at [133, 223] on div "Transaksjoner 7" at bounding box center [146, 222] width 82 height 16
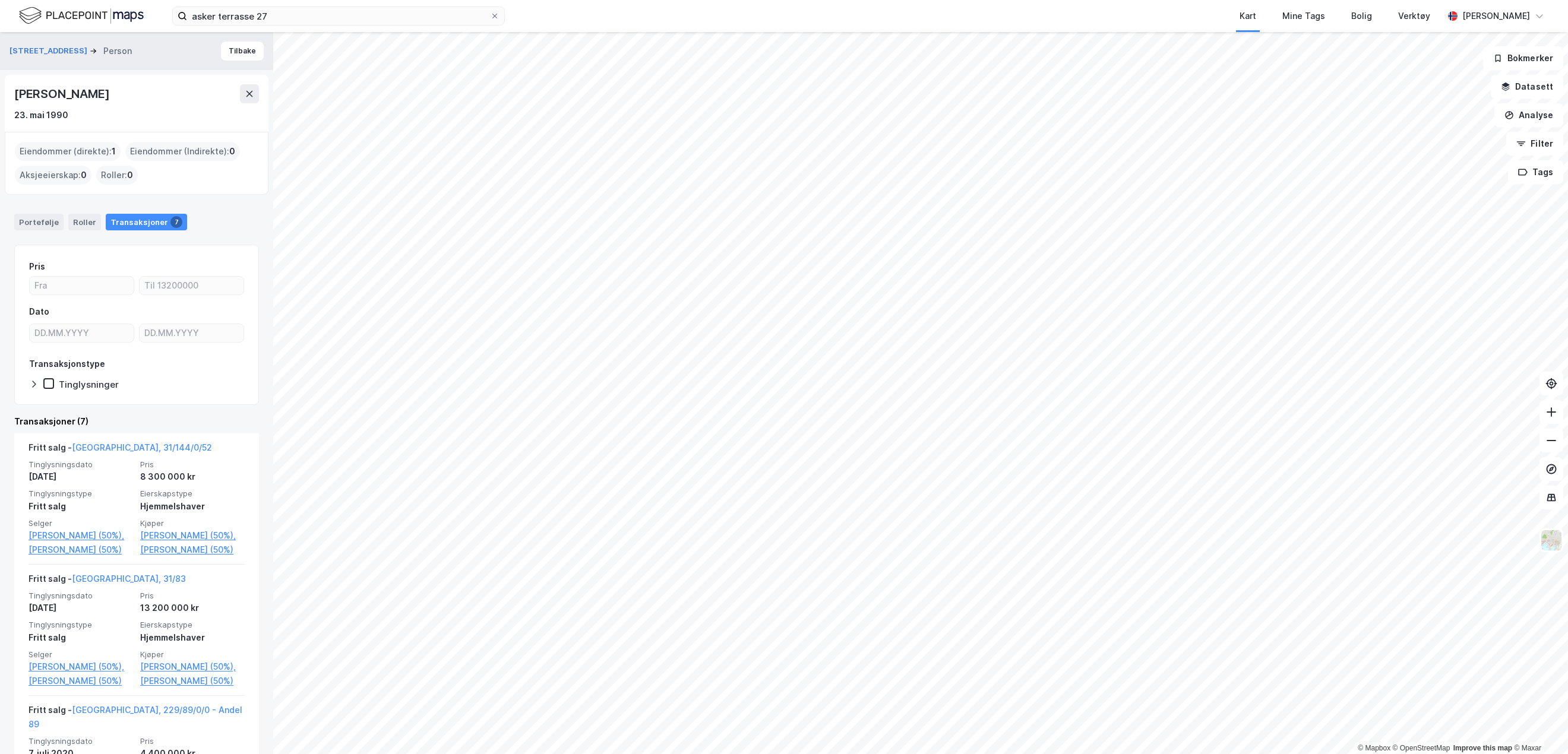
click at [43, 216] on div "Portefølje" at bounding box center [39, 222] width 49 height 16
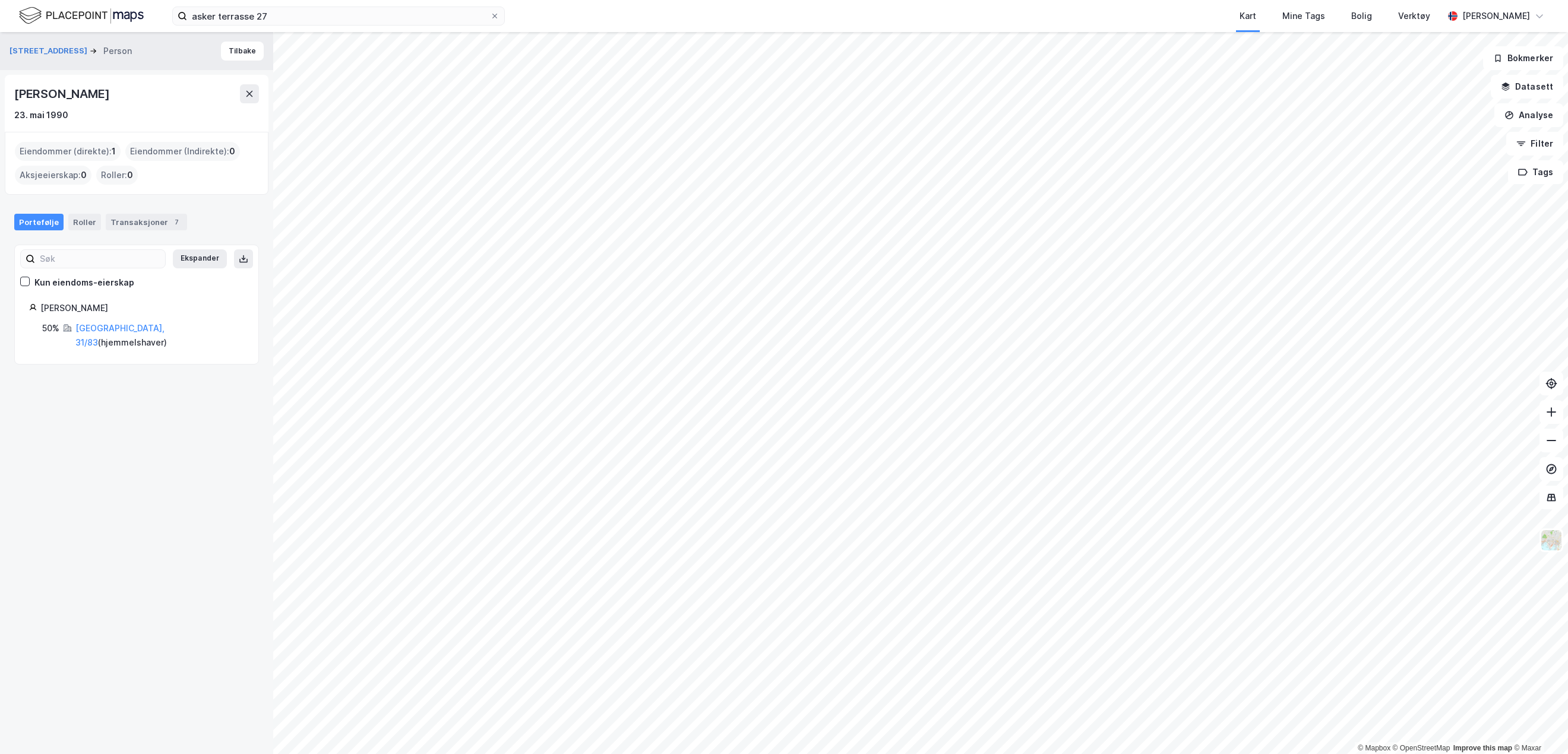
click at [59, 54] on button "[STREET_ADDRESS]" at bounding box center [49, 51] width 80 height 12
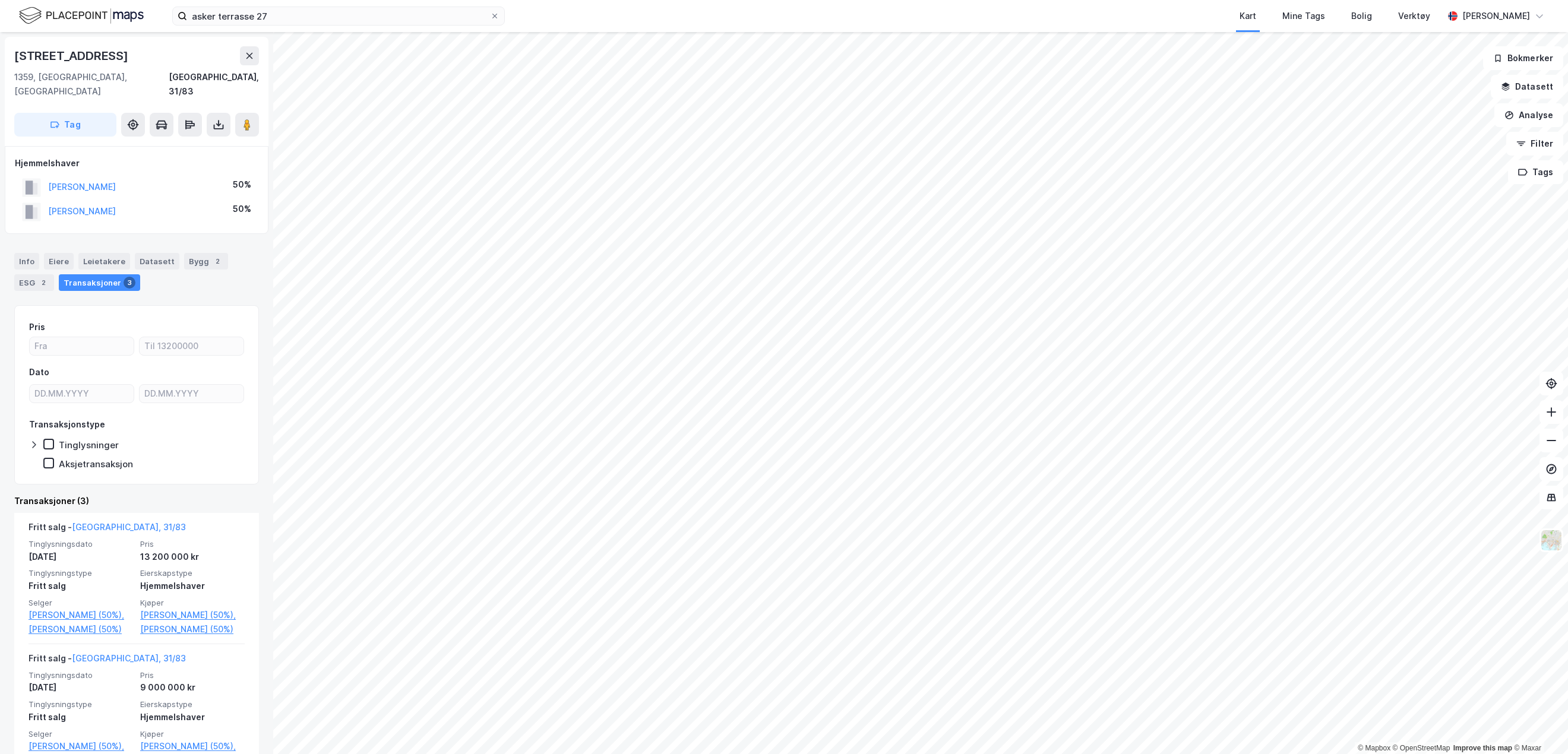
click at [21, 253] on div "Info" at bounding box center [26, 261] width 25 height 16
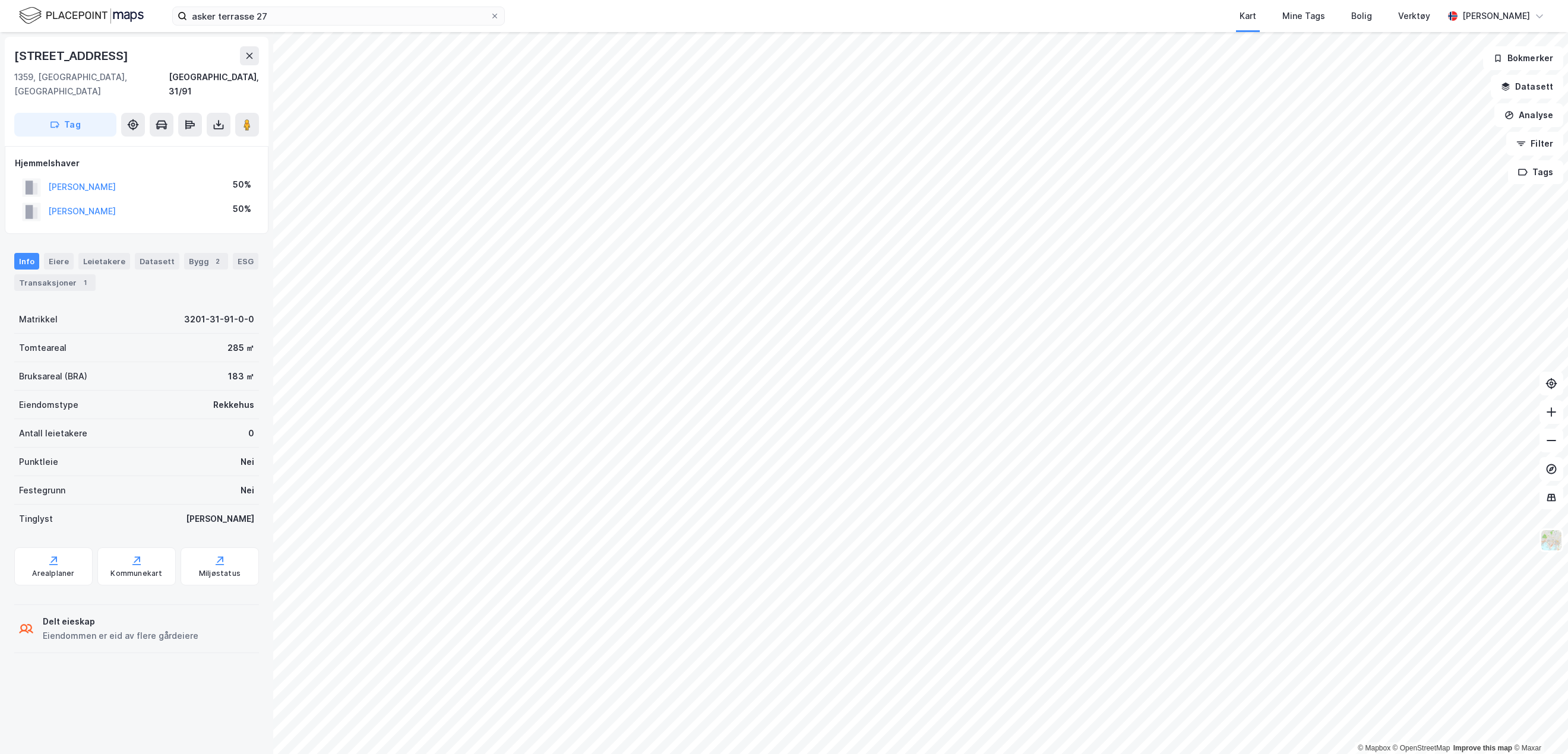
click at [66, 274] on div "Transaksjoner 1" at bounding box center [54, 282] width 82 height 16
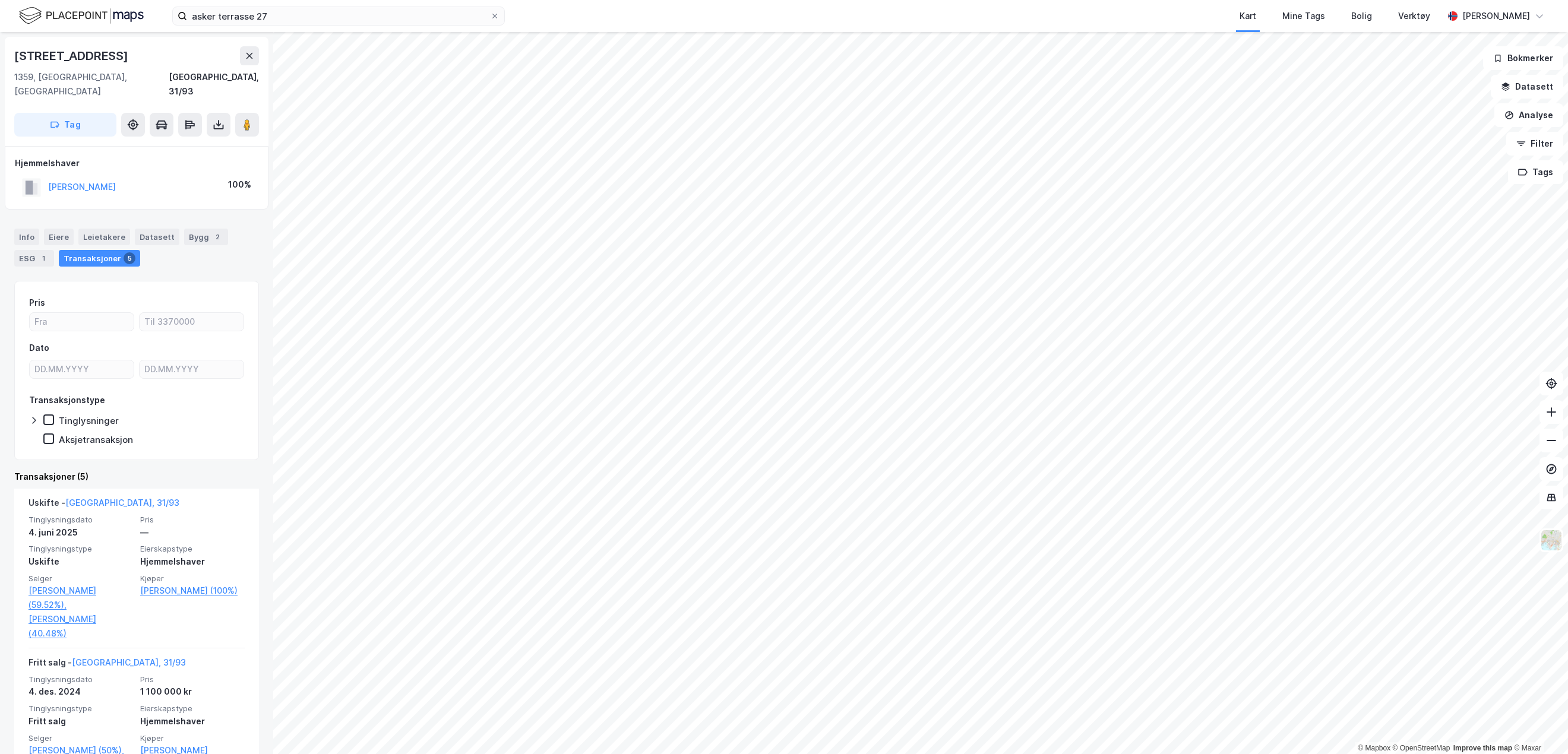
click at [26, 229] on div "Info" at bounding box center [26, 237] width 25 height 16
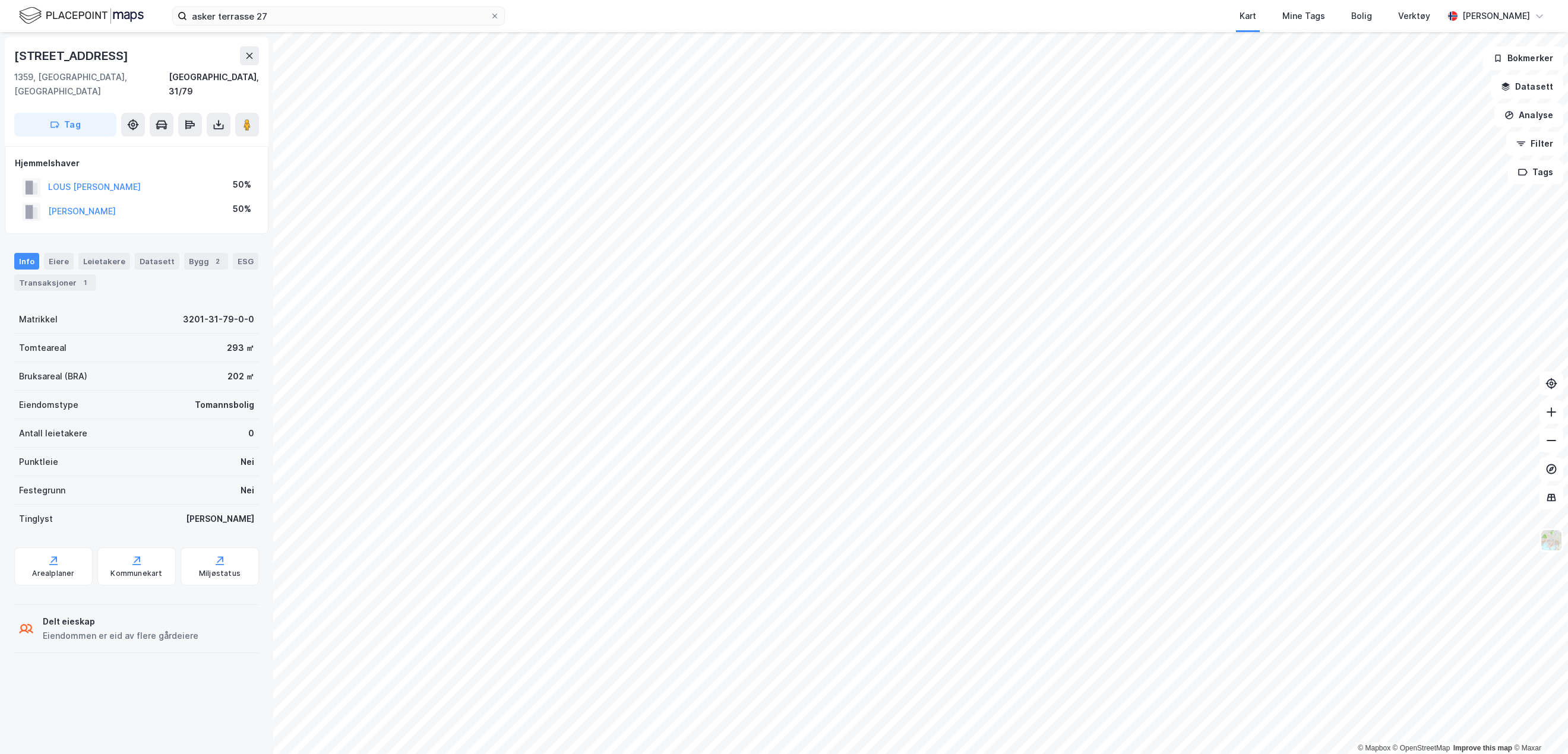
click at [58, 254] on div "Eiere" at bounding box center [58, 261] width 30 height 16
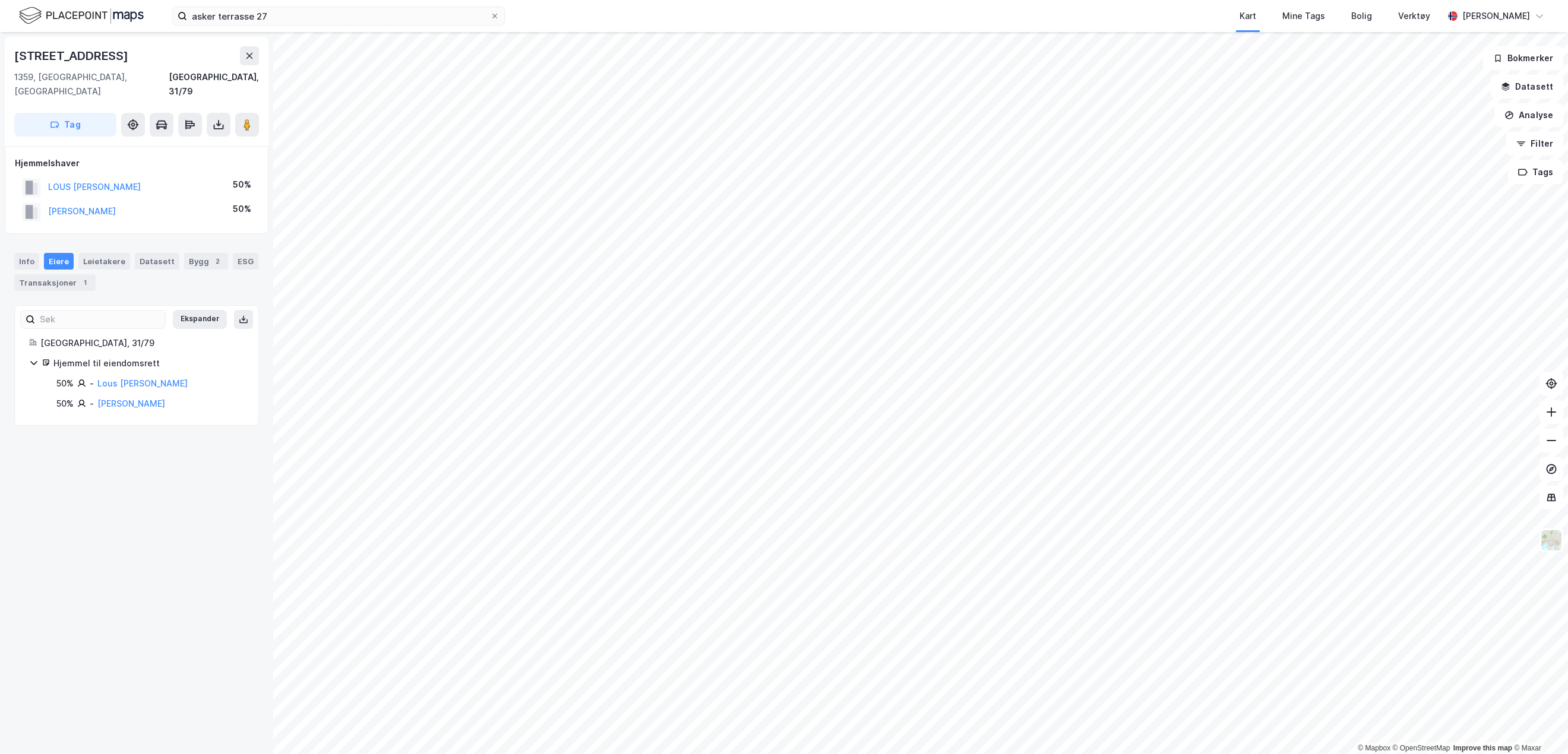
click at [58, 274] on div "Transaksjoner 1" at bounding box center [54, 282] width 82 height 16
